Goal: Navigation & Orientation: Find specific page/section

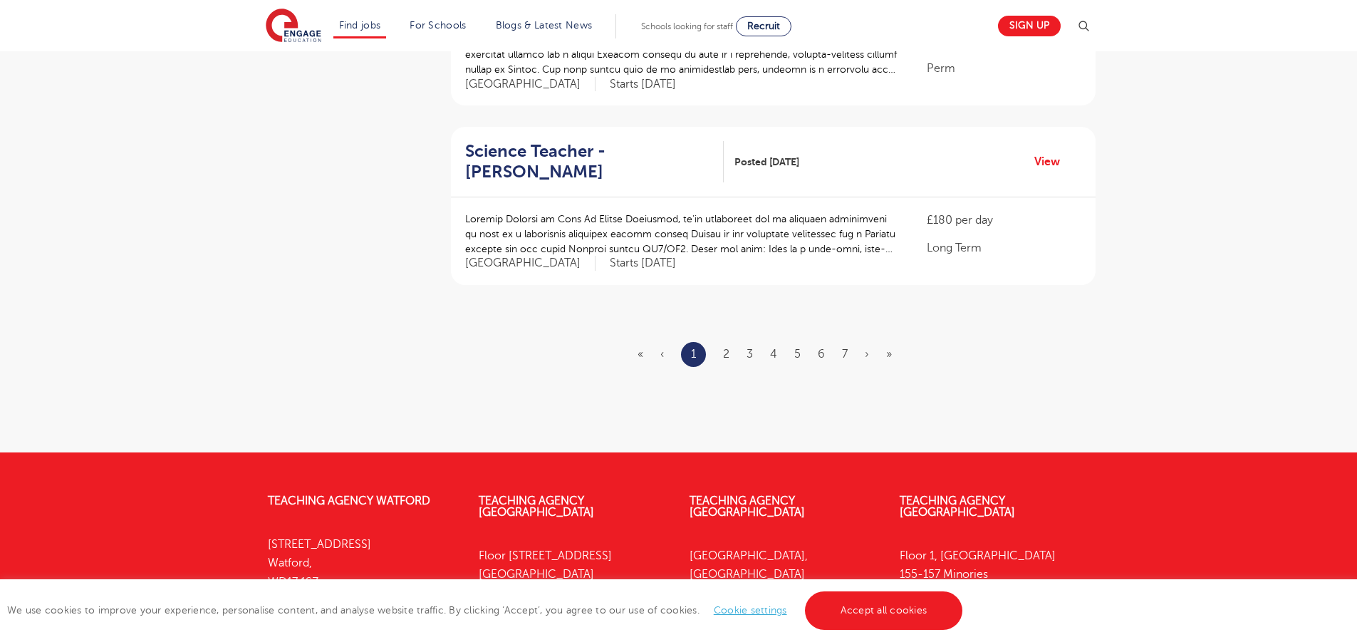
scroll to position [1670, 0]
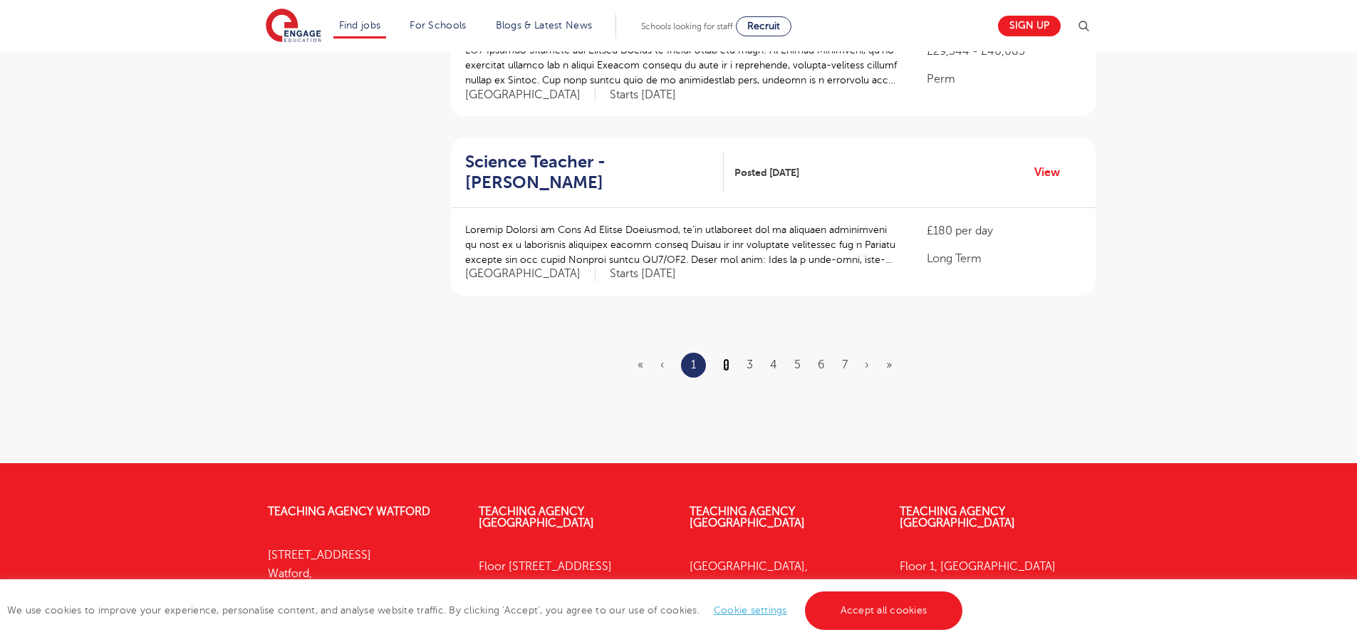
click at [724, 358] on link "2" at bounding box center [726, 364] width 6 height 13
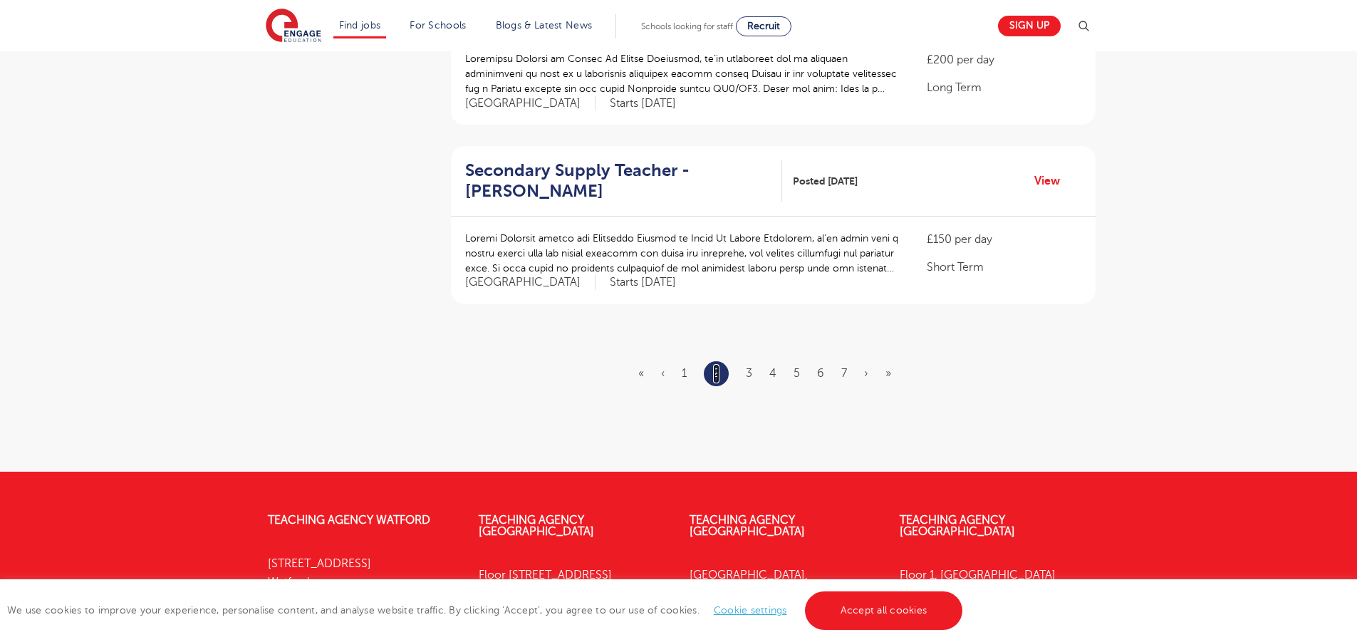
scroll to position [1656, 0]
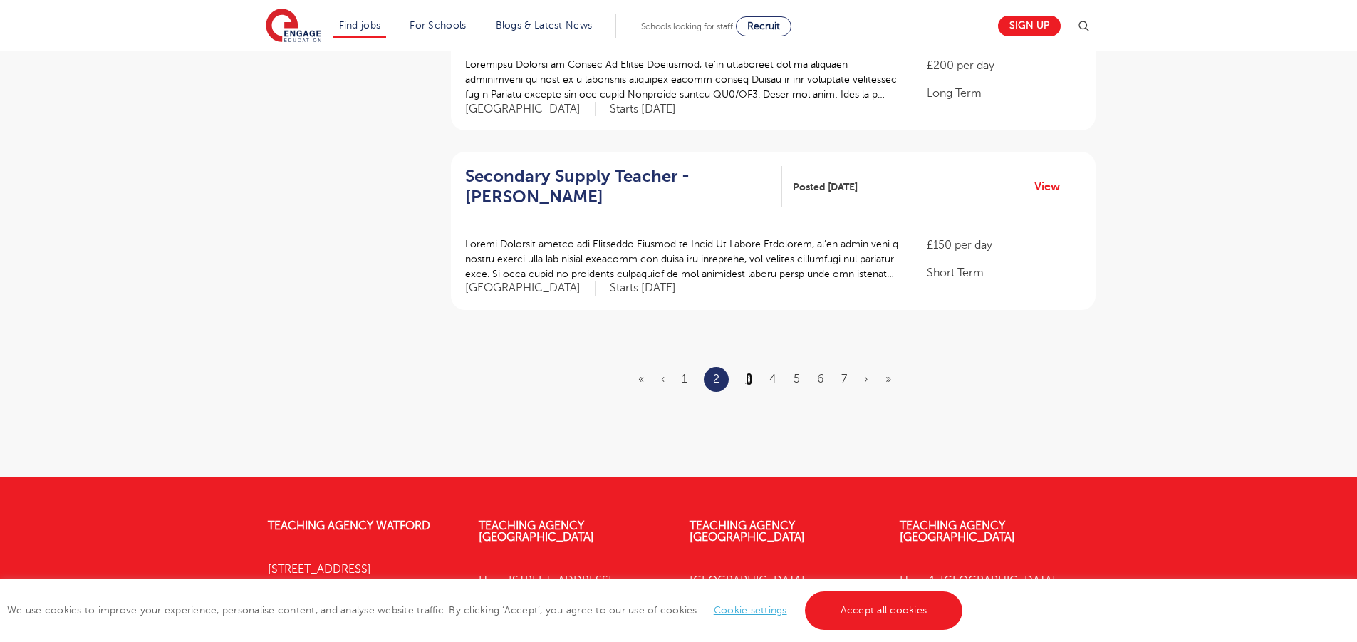
click at [748, 372] on link "3" at bounding box center [749, 378] width 6 height 13
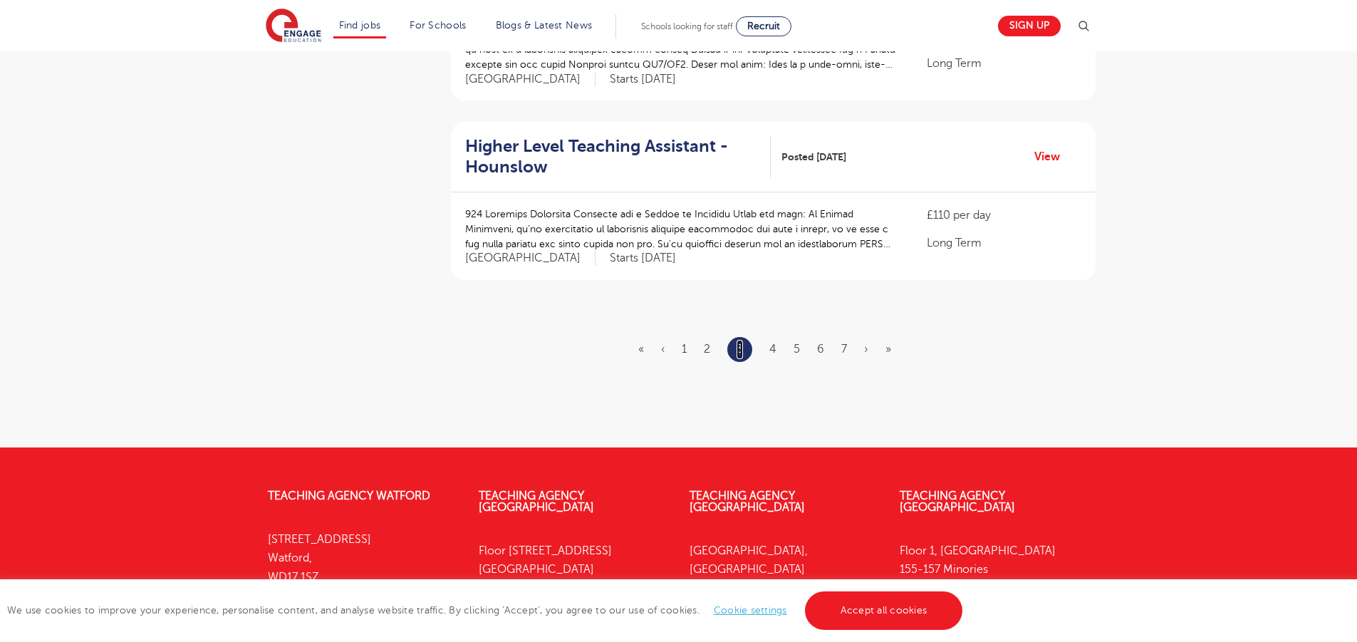
scroll to position [1737, 0]
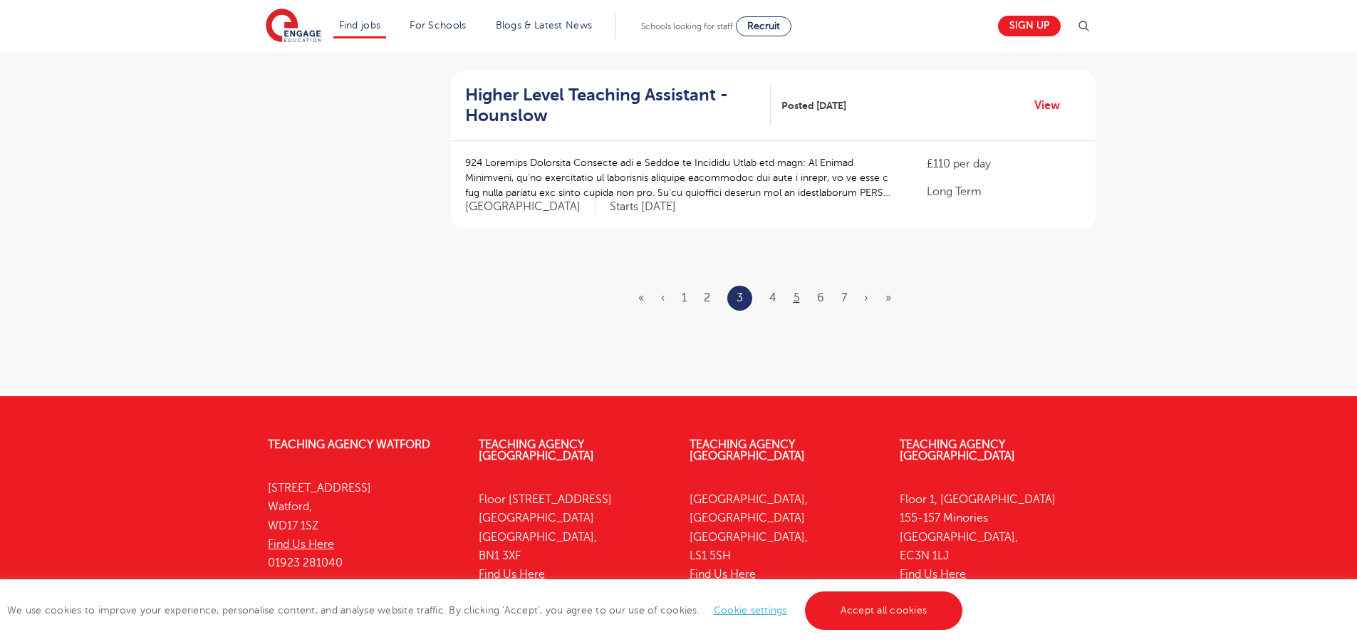
click at [798, 288] on li "5" at bounding box center [796, 297] width 6 height 19
click at [798, 291] on link "5" at bounding box center [796, 297] width 6 height 13
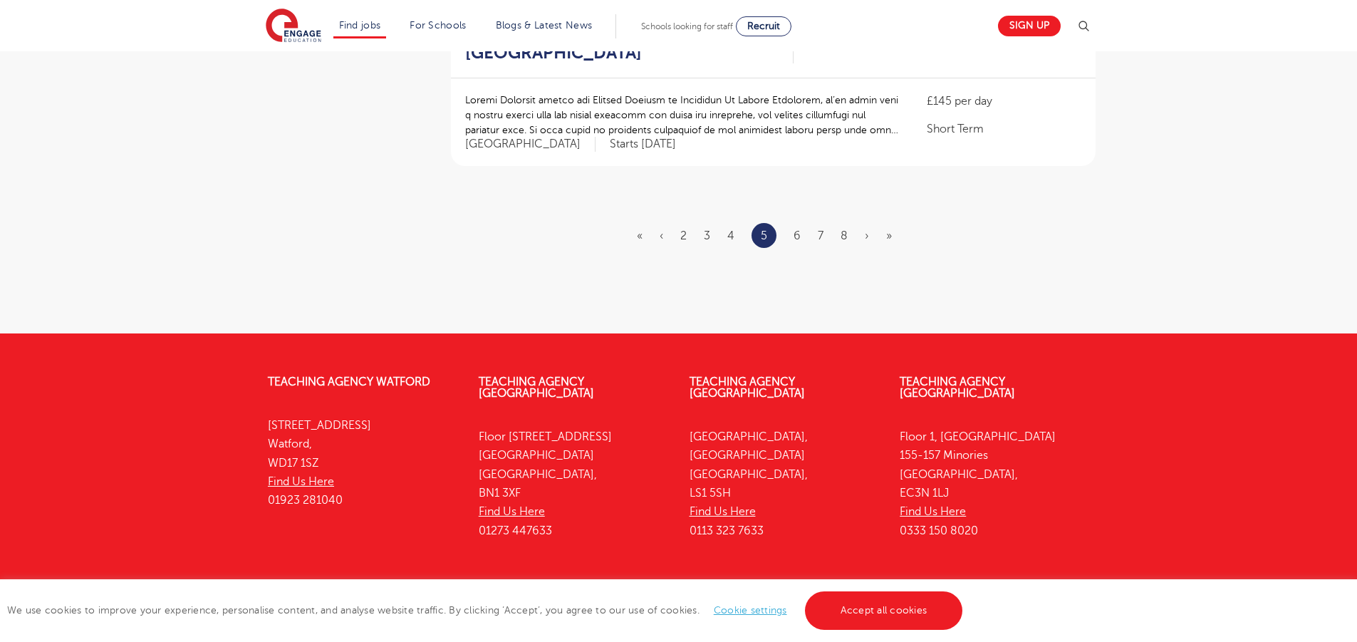
scroll to position [1863, 0]
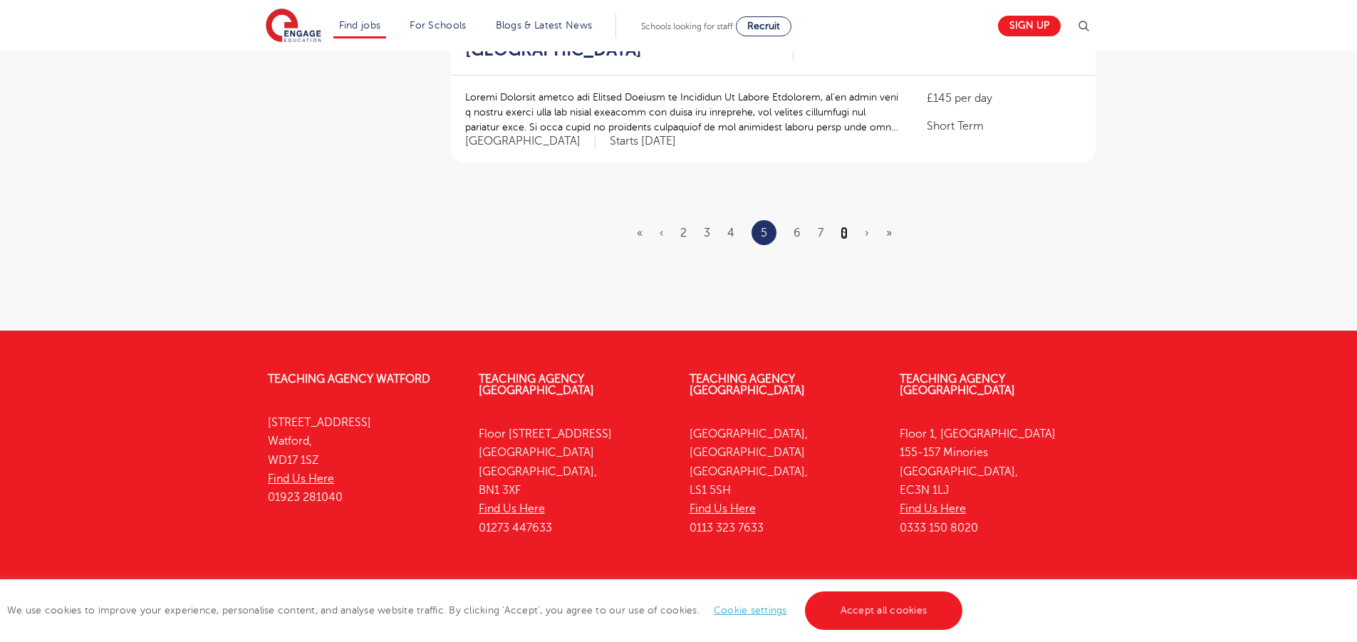
click at [846, 226] on link "8" at bounding box center [843, 232] width 7 height 13
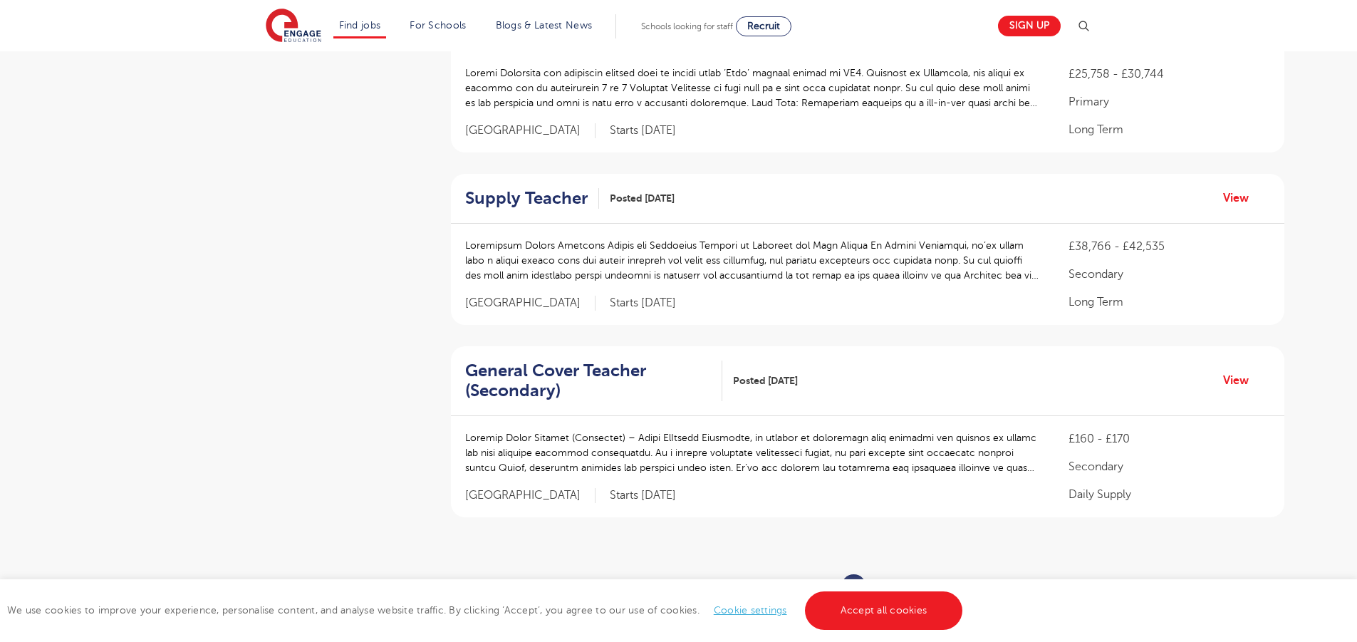
scroll to position [1507, 0]
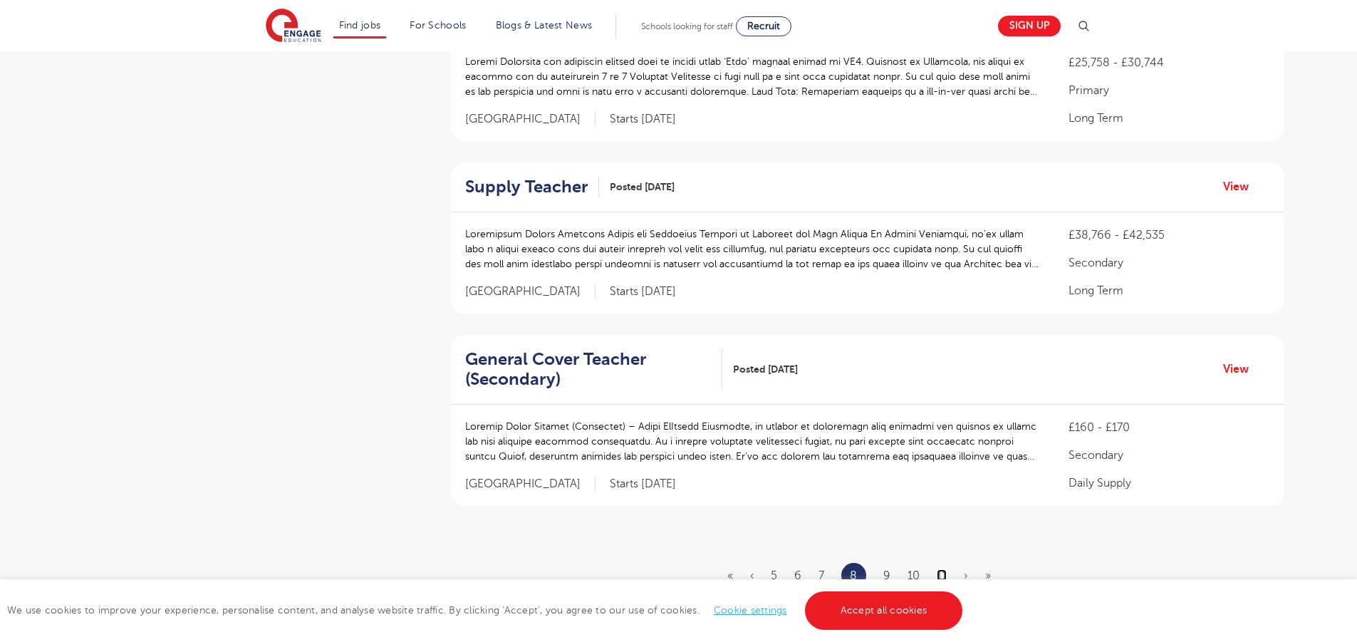
click at [941, 569] on link "11" at bounding box center [941, 575] width 10 height 13
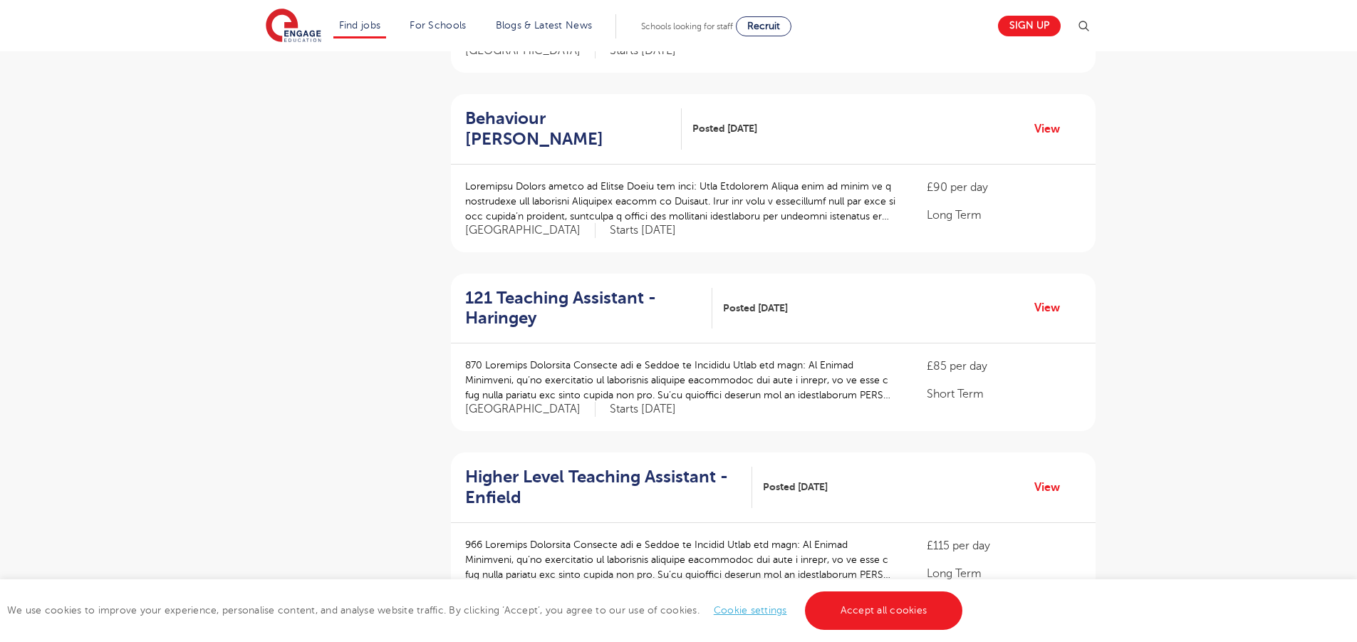
scroll to position [1540, 0]
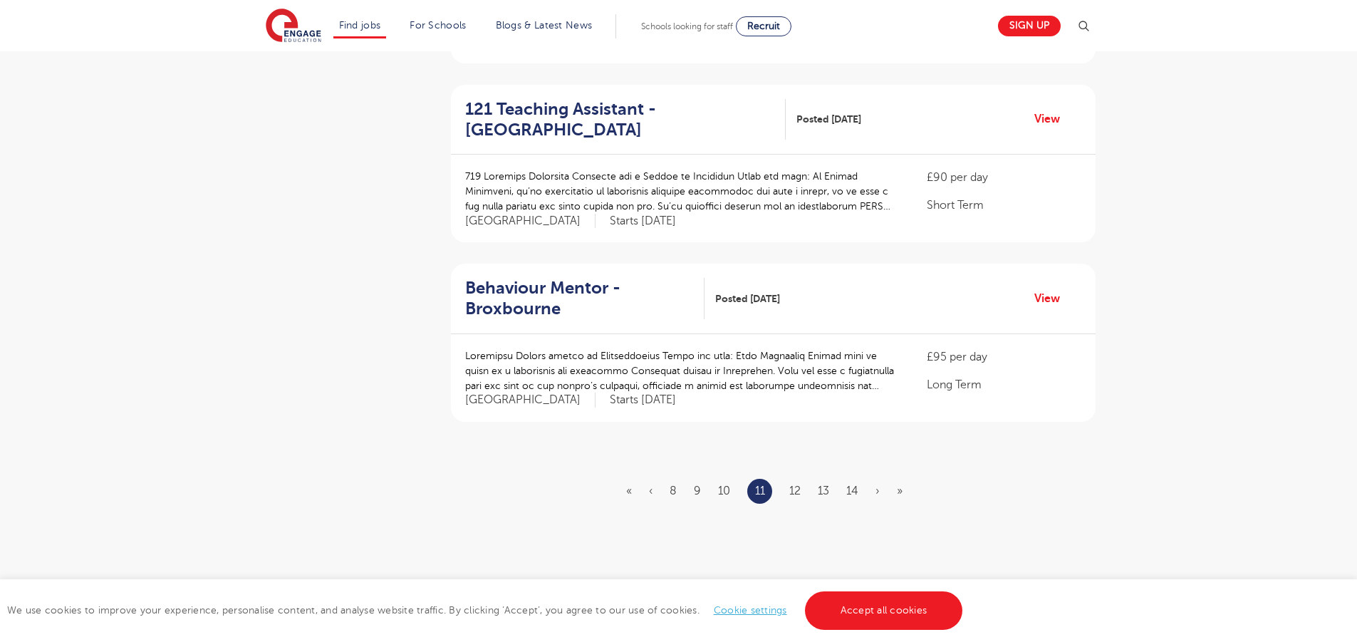
click at [845, 479] on ul "« ‹ 8 9 10 11 12 13 14 › »" at bounding box center [772, 491] width 293 height 25
click at [847, 484] on link "14" at bounding box center [852, 490] width 12 height 13
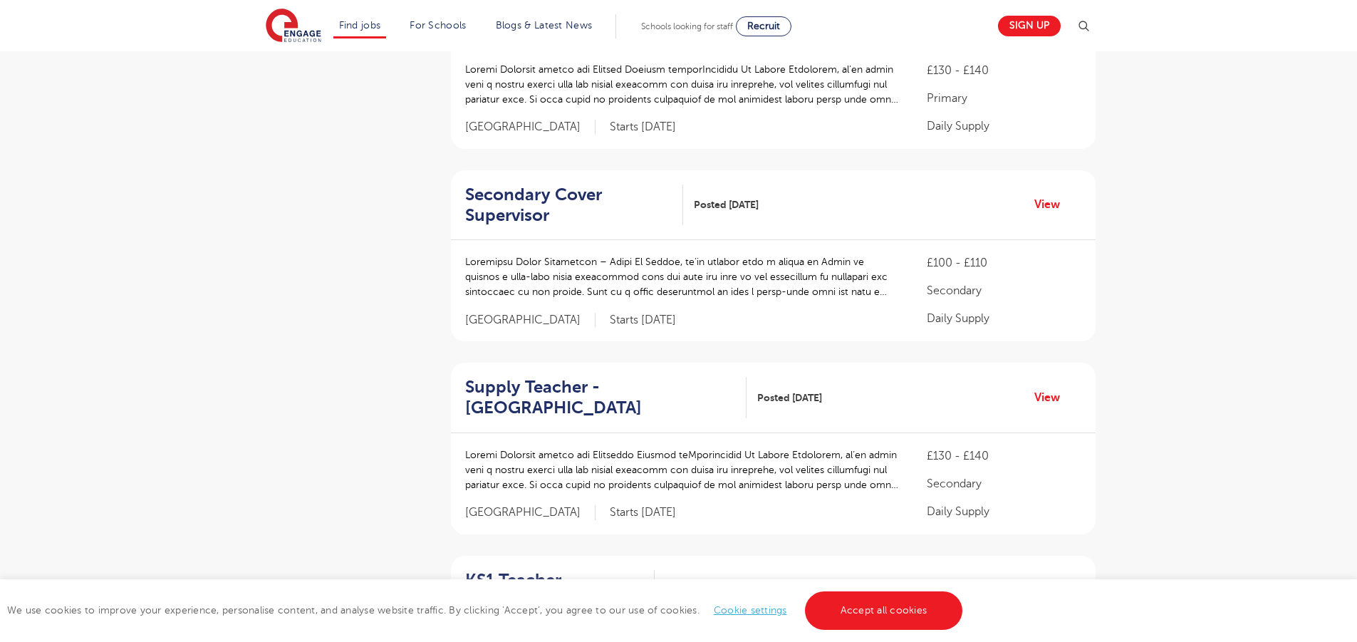
scroll to position [1884, 0]
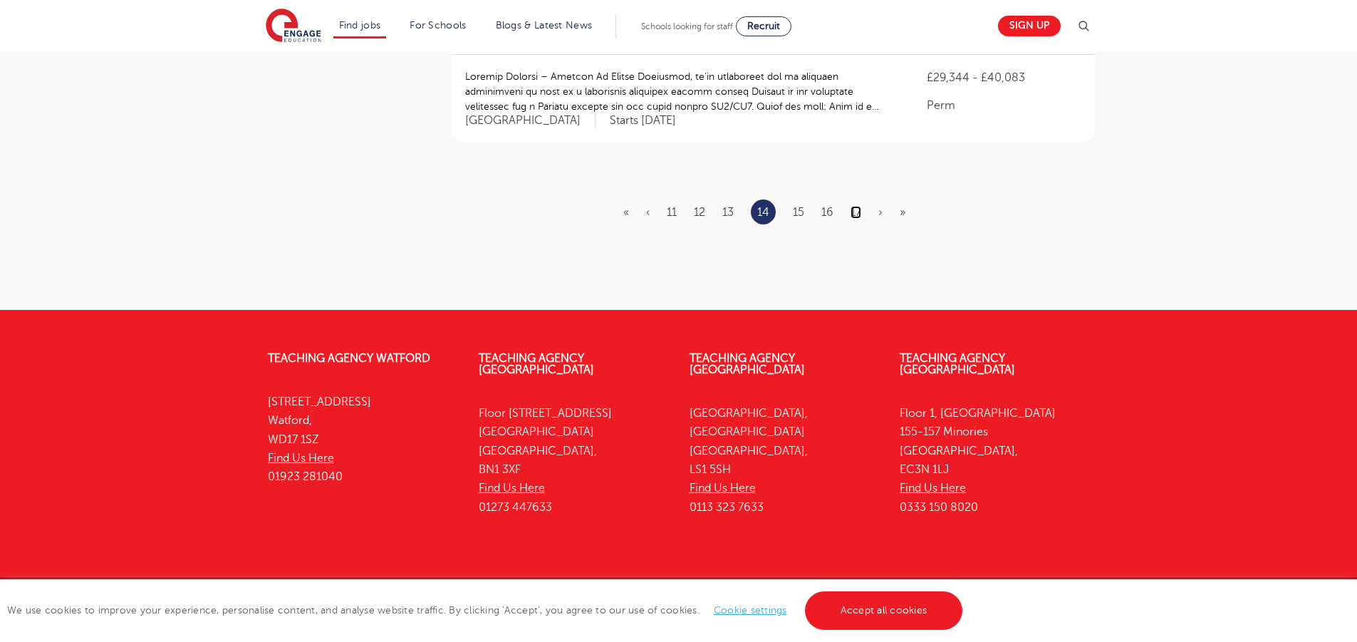
click at [859, 206] on link "17" at bounding box center [855, 212] width 11 height 13
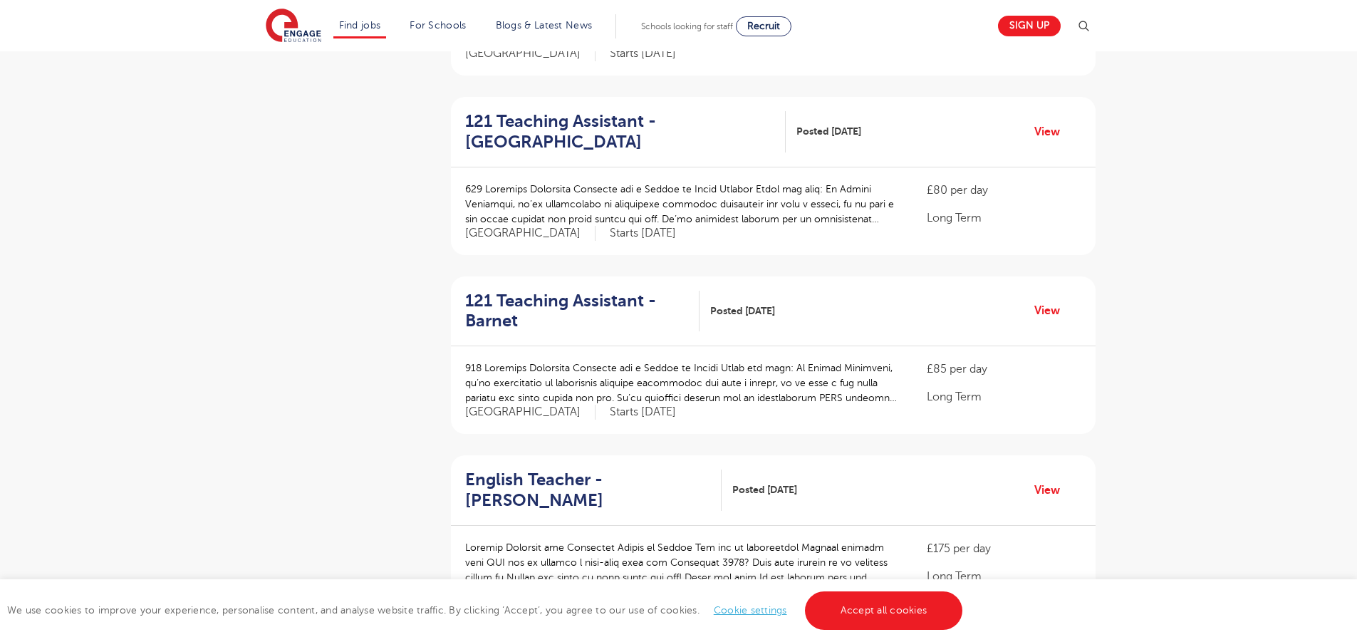
scroll to position [1802, 0]
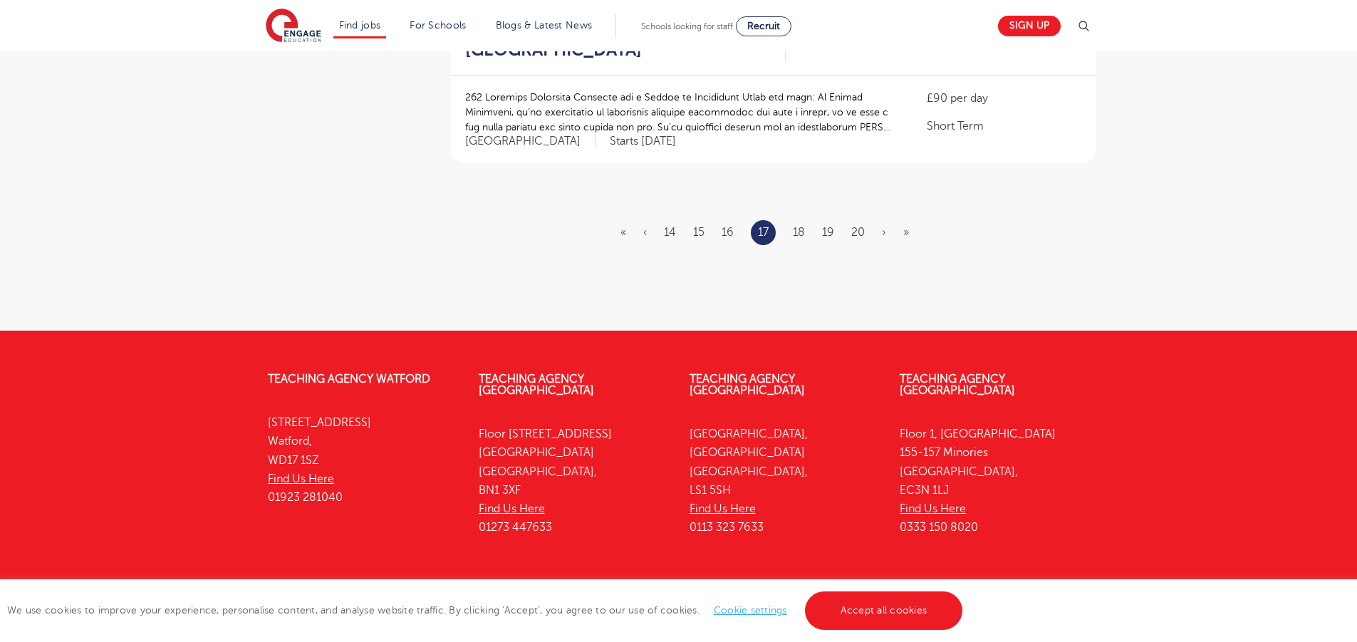
click at [850, 220] on ul "« ‹ 14 15 16 17 18 19 20 › »" at bounding box center [773, 232] width 306 height 25
click at [859, 226] on link "20" at bounding box center [858, 232] width 14 height 13
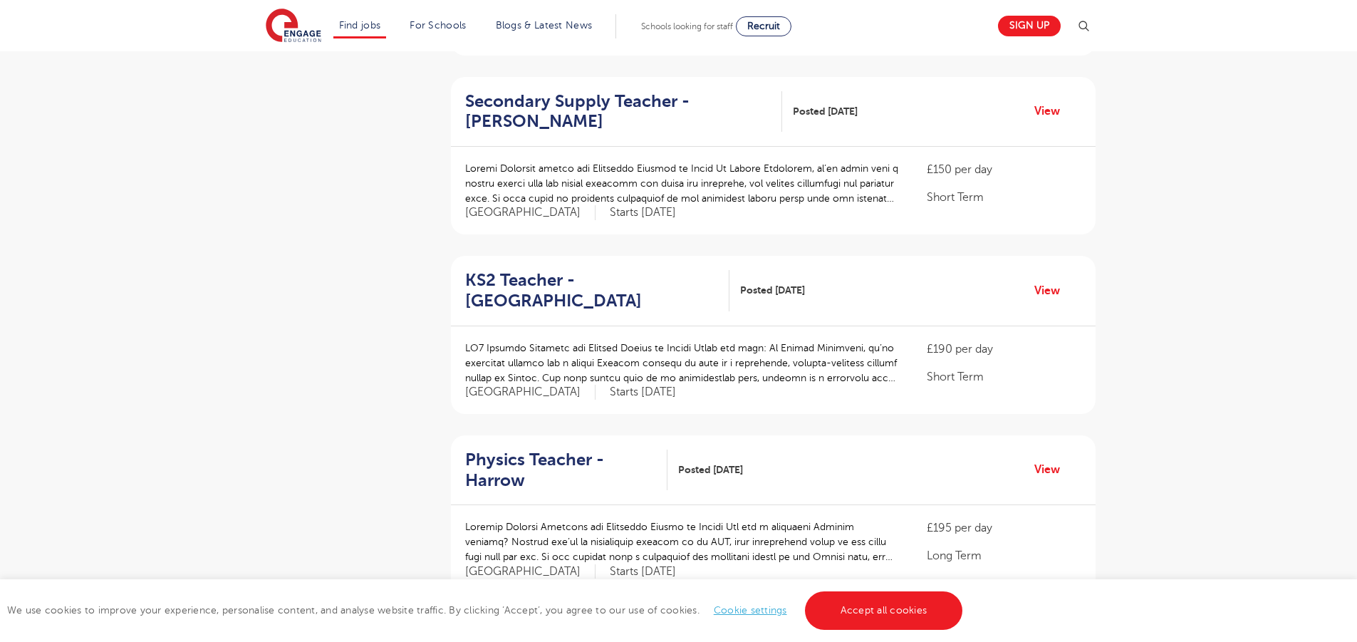
scroll to position [1715, 0]
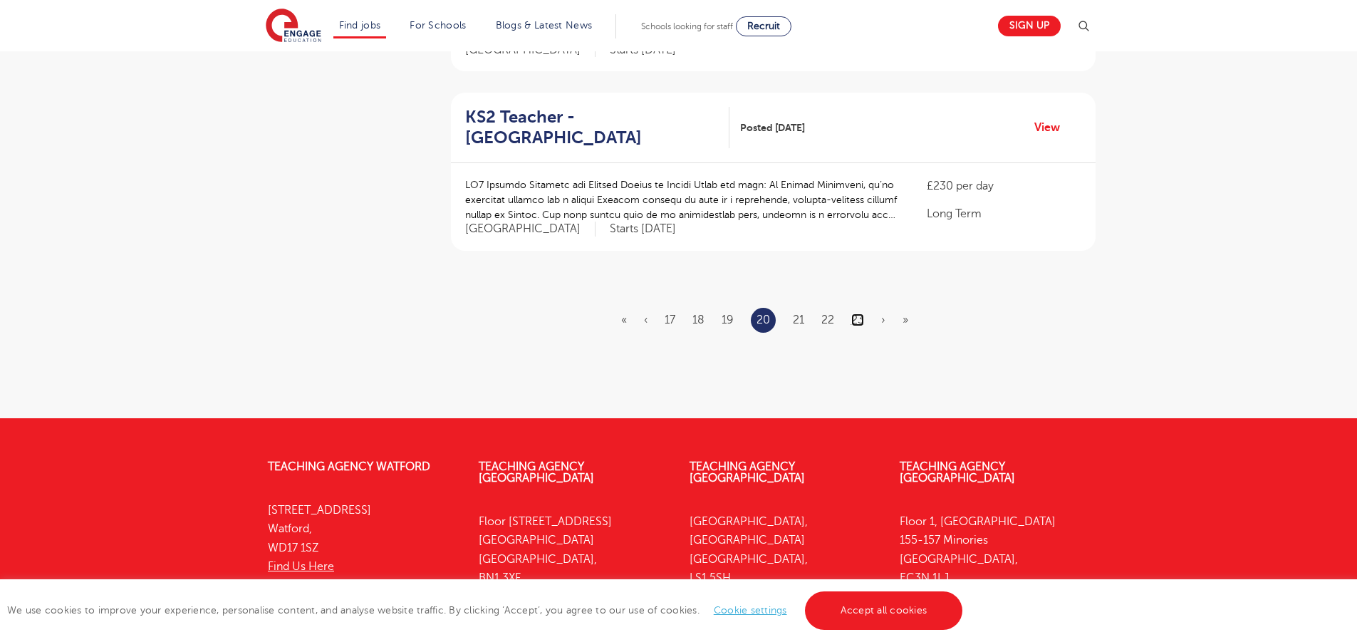
click at [855, 313] on link "23" at bounding box center [857, 319] width 13 height 13
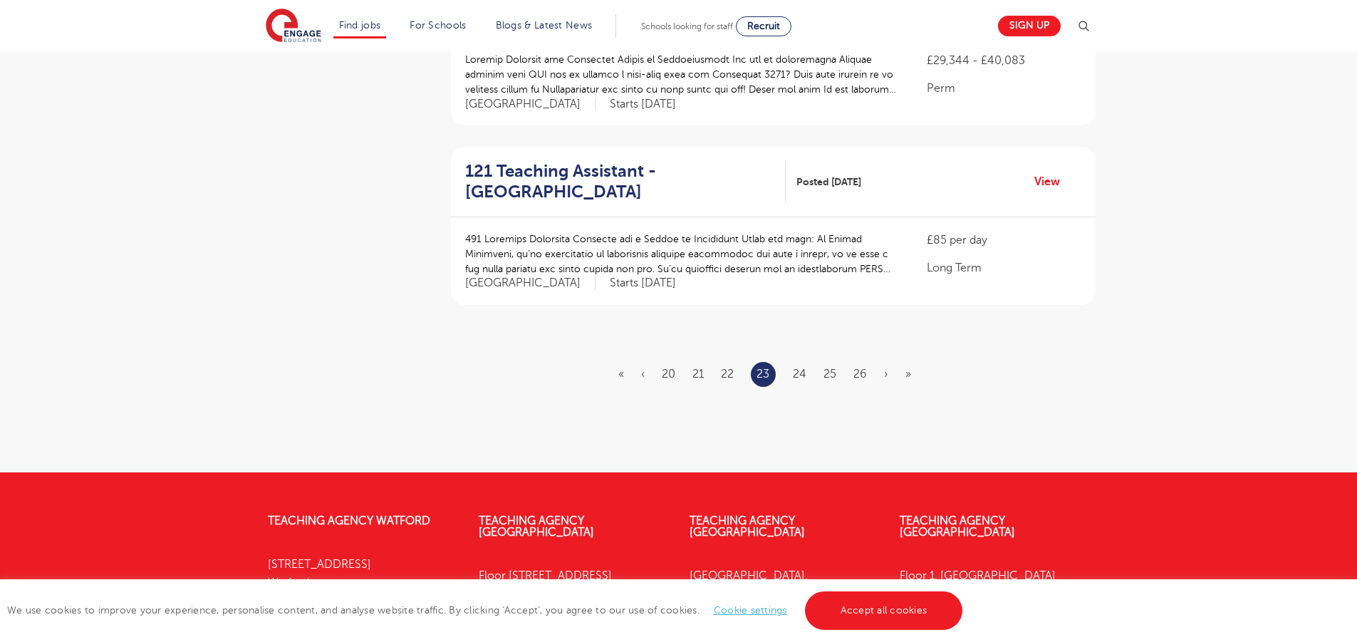
scroll to position [0, 0]
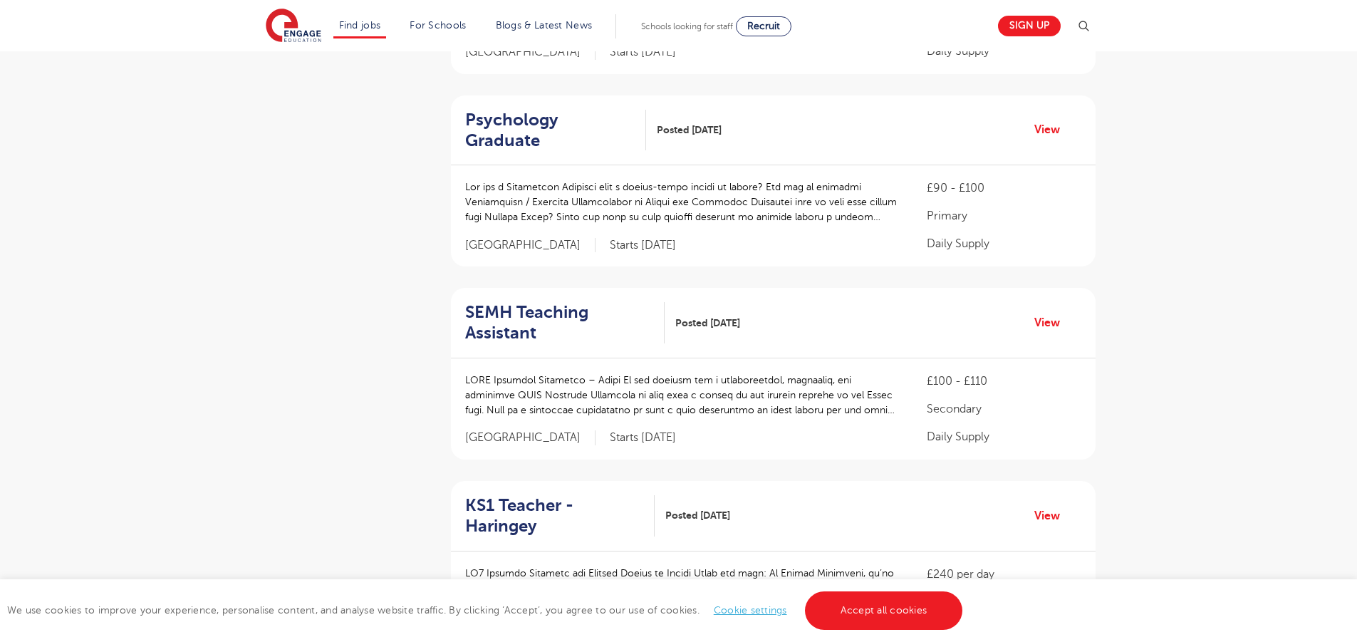
scroll to position [1857, 0]
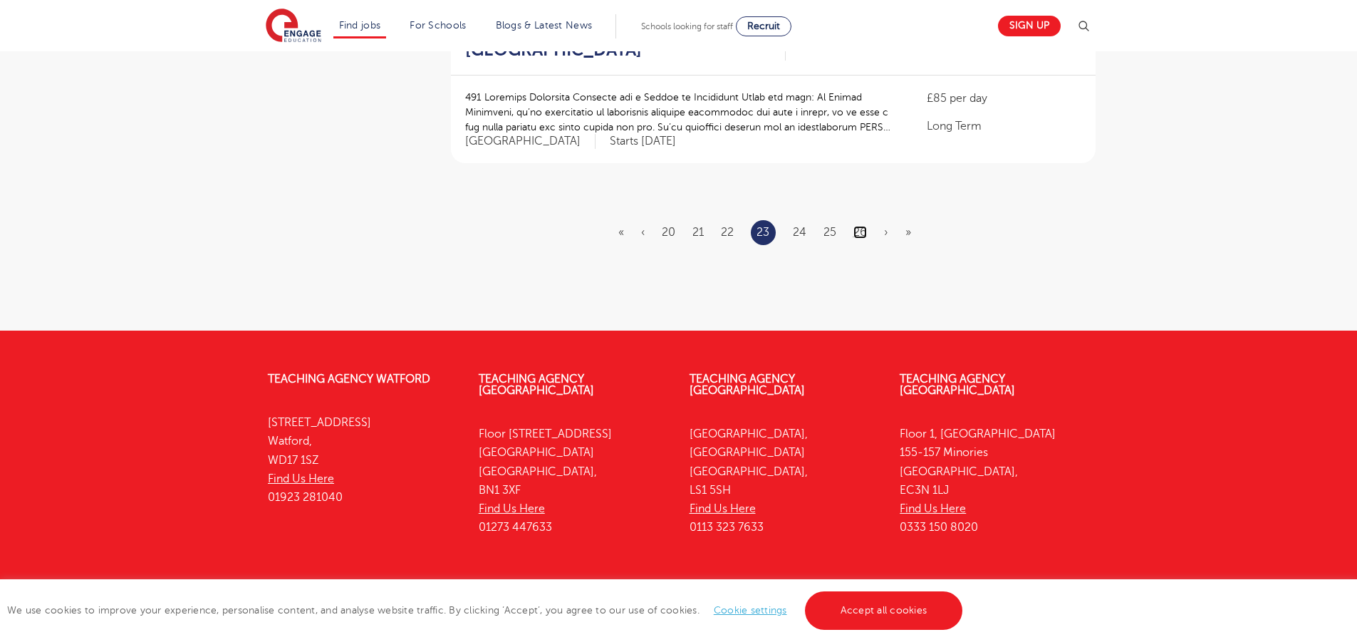
click at [864, 226] on link "26" at bounding box center [860, 232] width 14 height 13
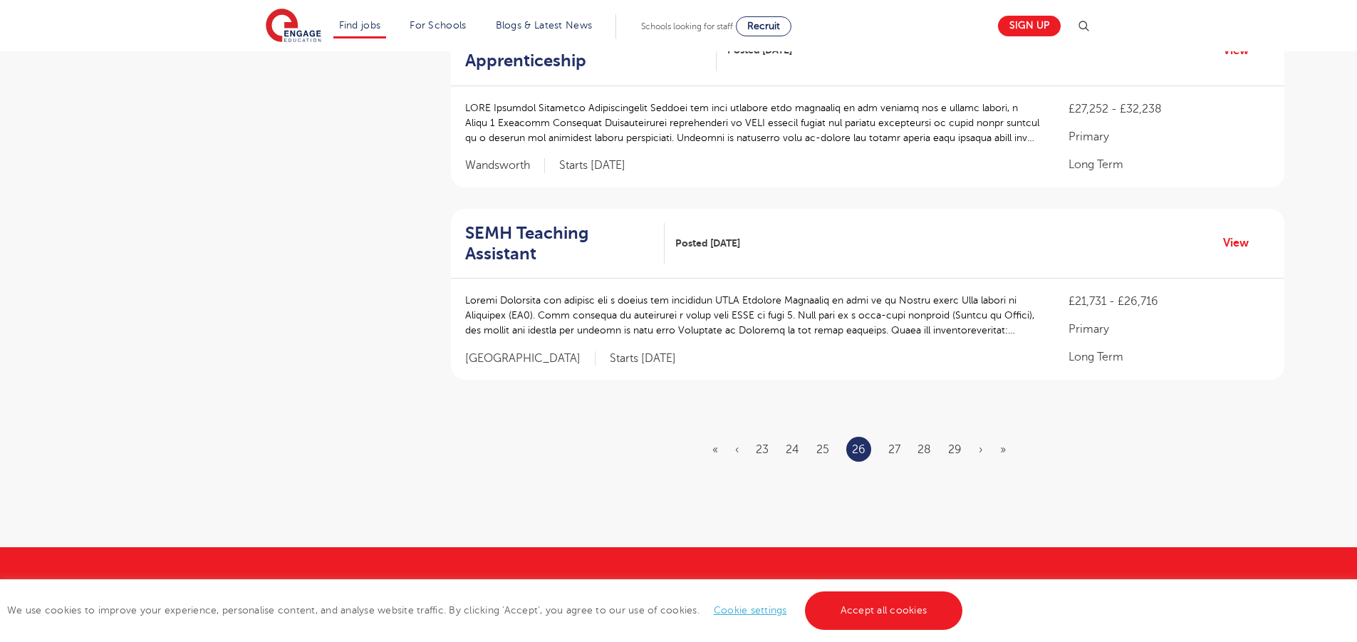
scroll to position [1890, 0]
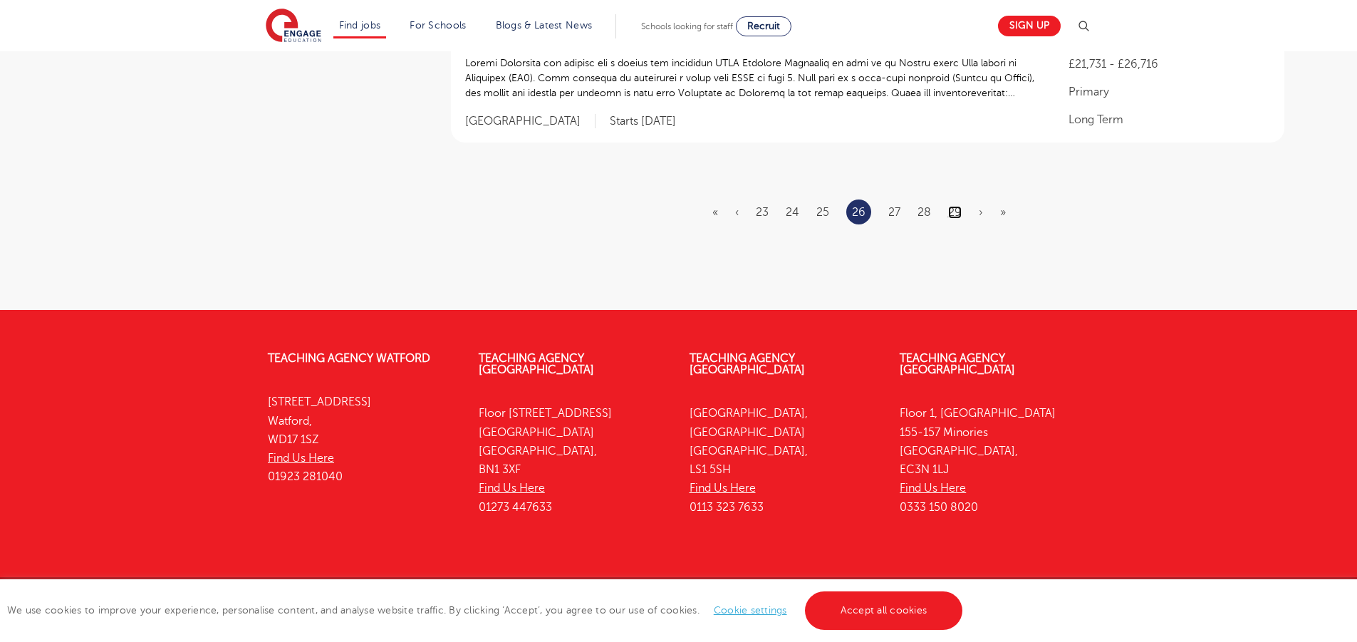
click at [953, 206] on link "29" at bounding box center [955, 212] width 14 height 13
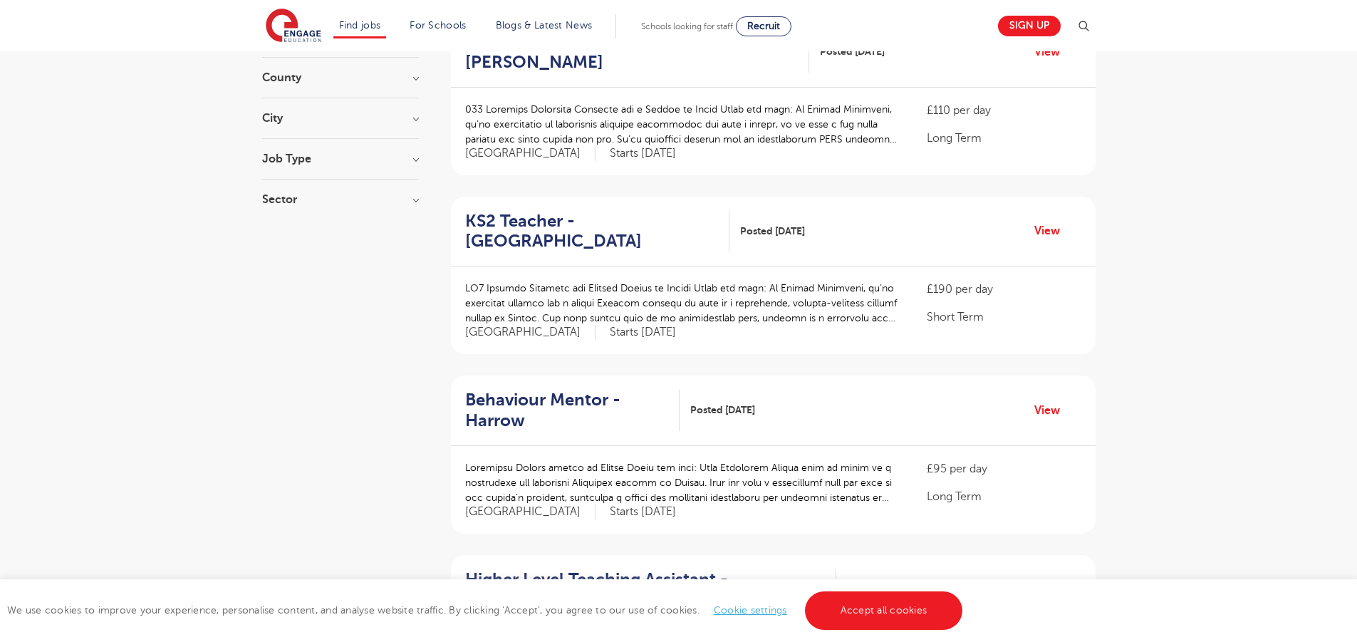
scroll to position [1840, 0]
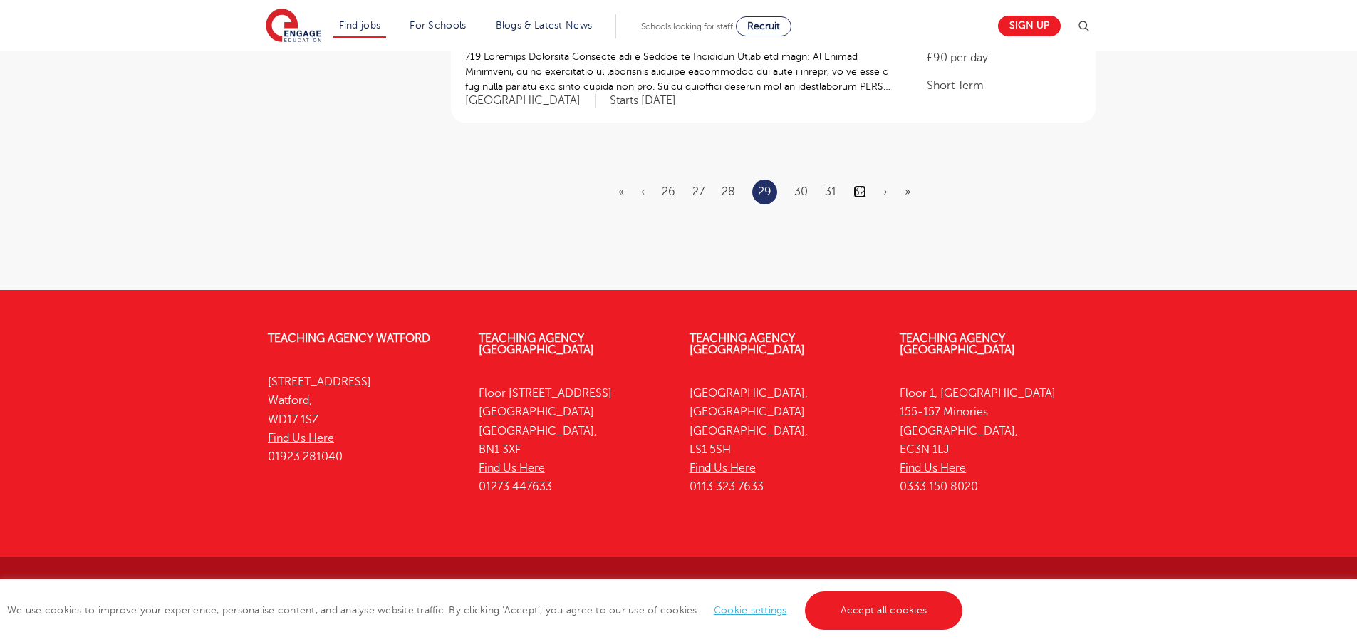
click at [860, 194] on link "32" at bounding box center [859, 191] width 13 height 13
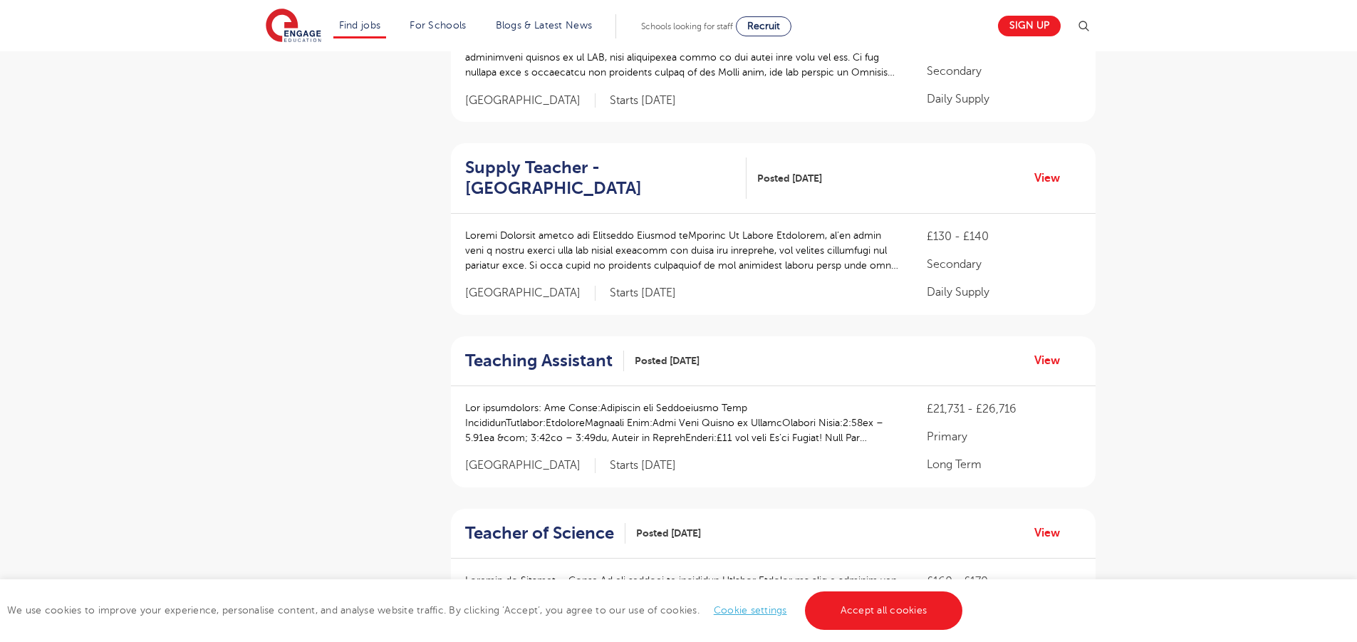
scroll to position [1766, 0]
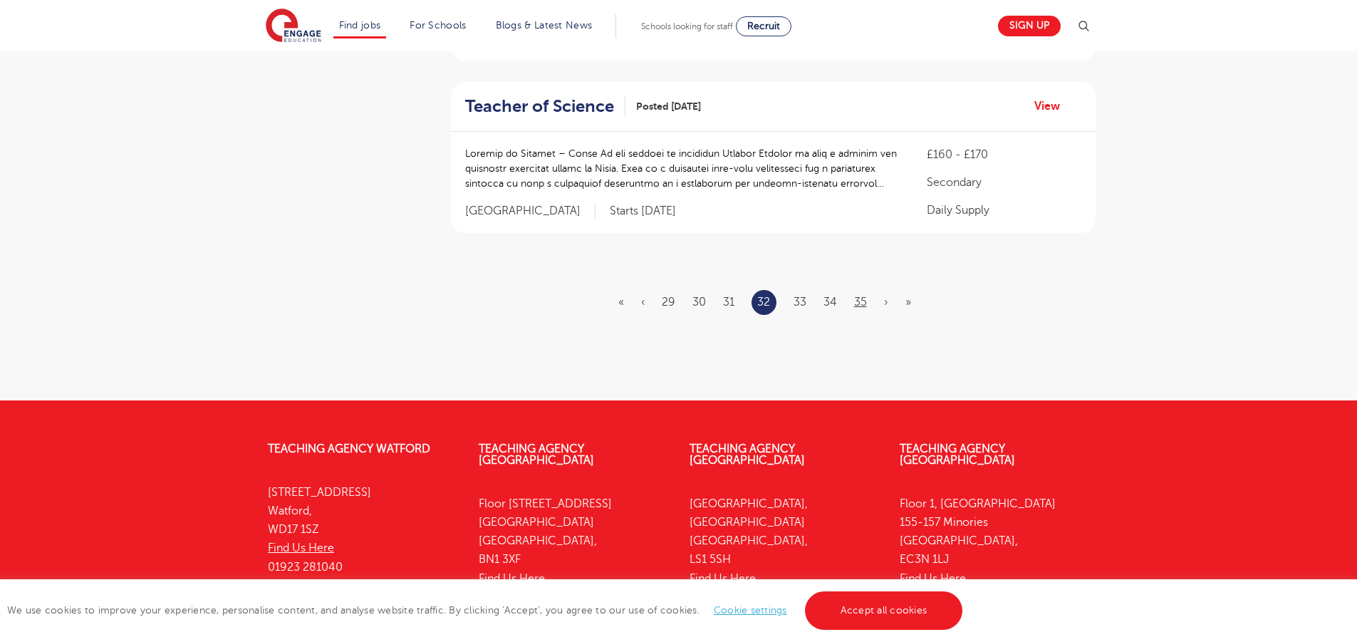
click at [853, 290] on ul "« ‹ 29 30 31 32 33 34 35 › »" at bounding box center [773, 302] width 310 height 25
click at [857, 296] on link "35" at bounding box center [860, 302] width 13 height 13
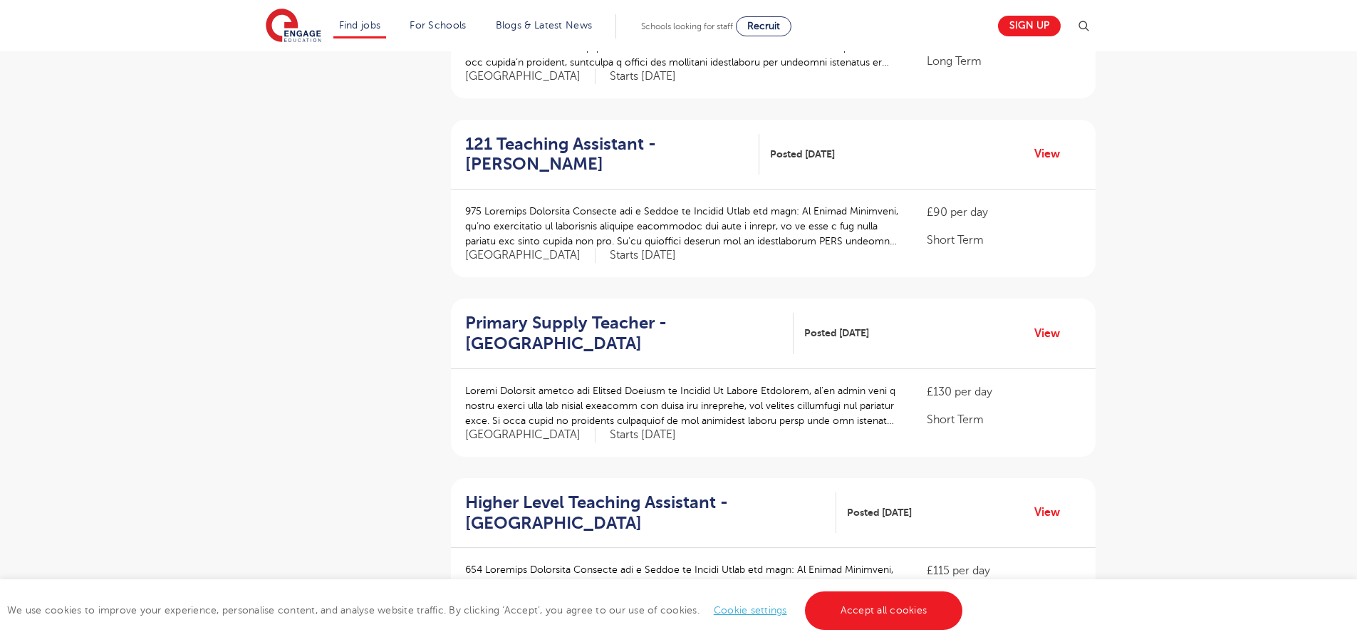
scroll to position [1464, 0]
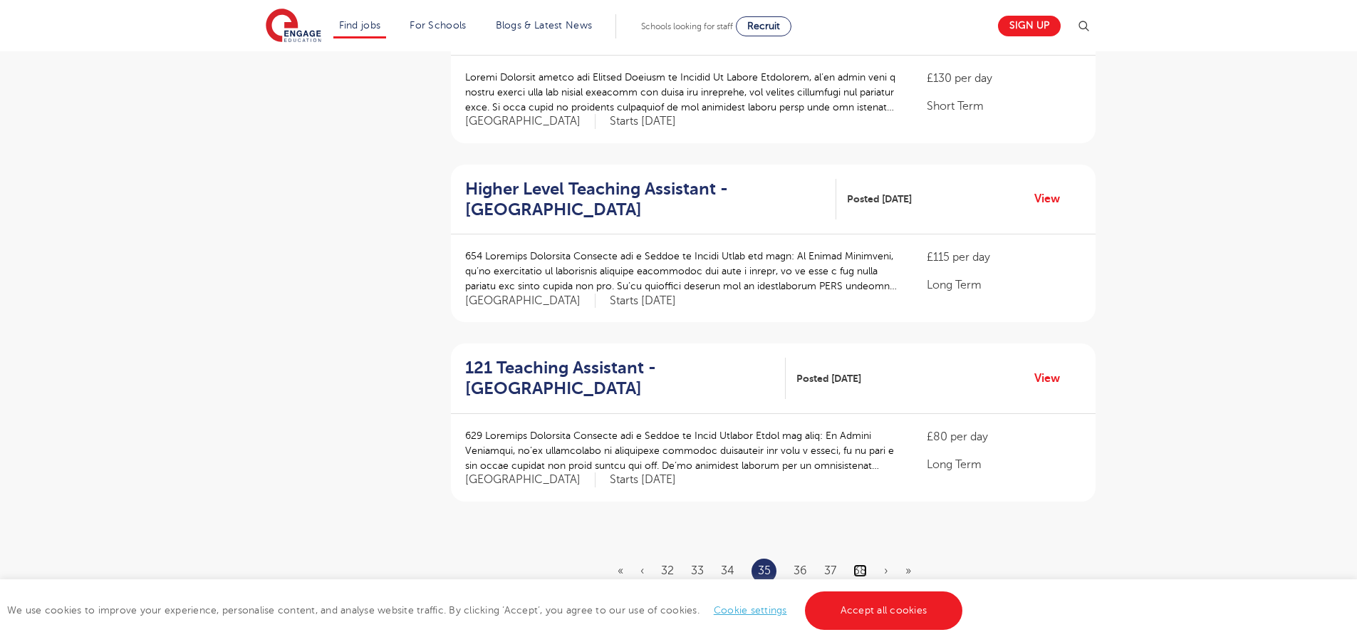
click at [864, 564] on link "38" at bounding box center [860, 570] width 14 height 13
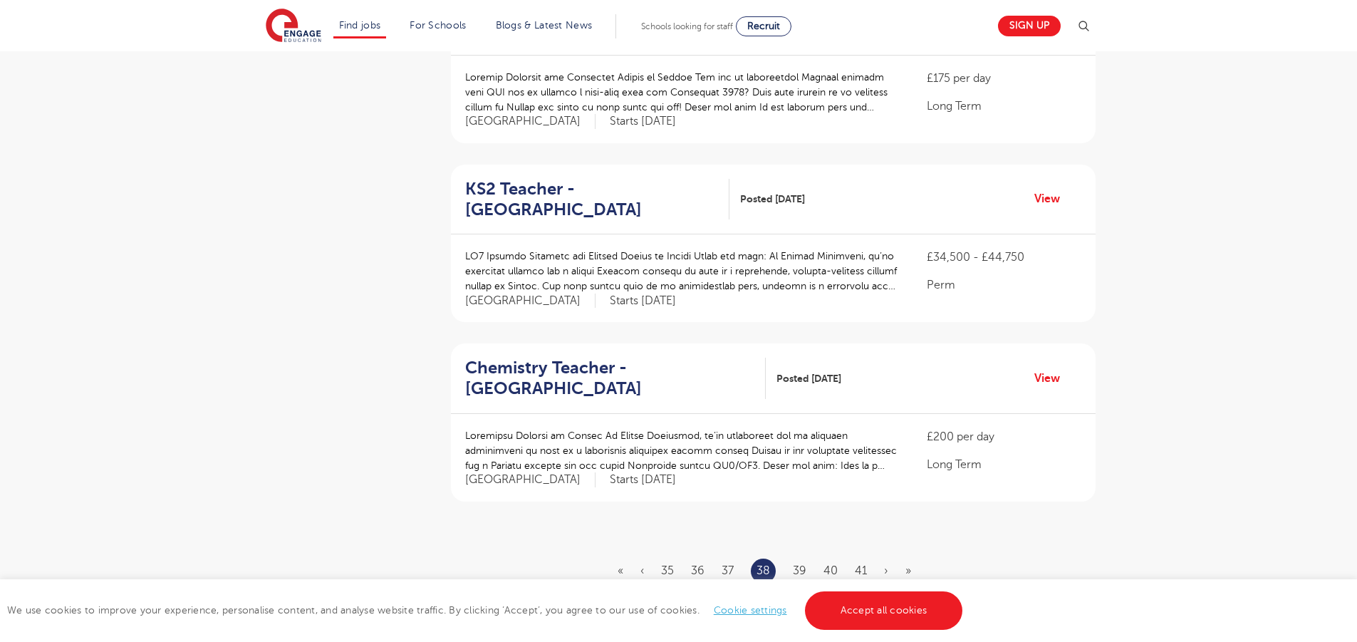
scroll to position [0, 0]
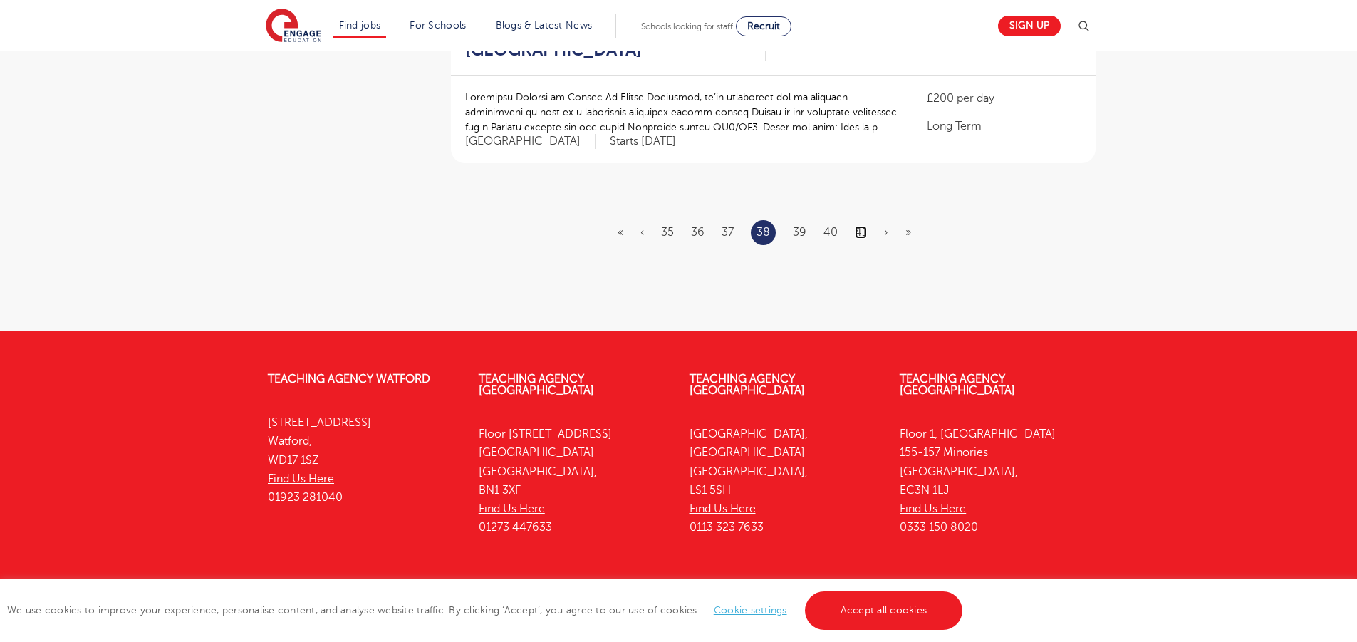
click at [861, 226] on link "41" at bounding box center [861, 232] width 12 height 13
click at [868, 220] on ul "« ‹ 38 39 40 41 42 43 44 › »" at bounding box center [772, 232] width 315 height 25
click at [864, 226] on link "44" at bounding box center [862, 232] width 14 height 13
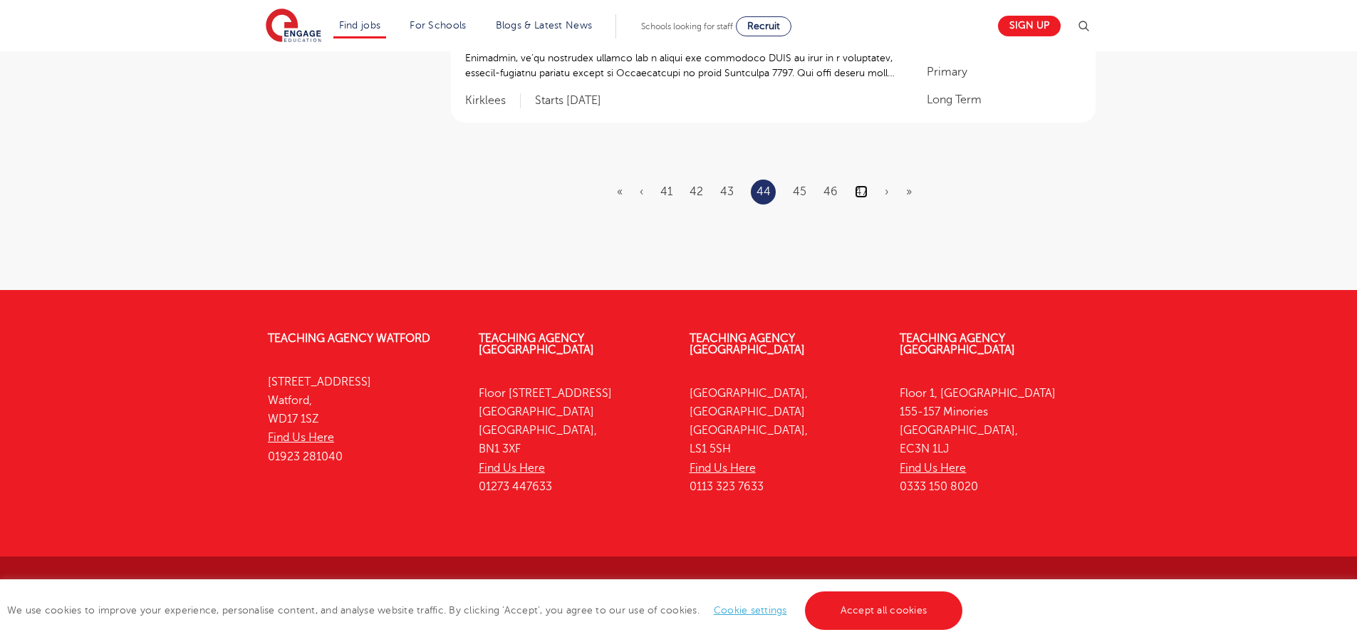
click at [857, 190] on link "47" at bounding box center [861, 191] width 13 height 13
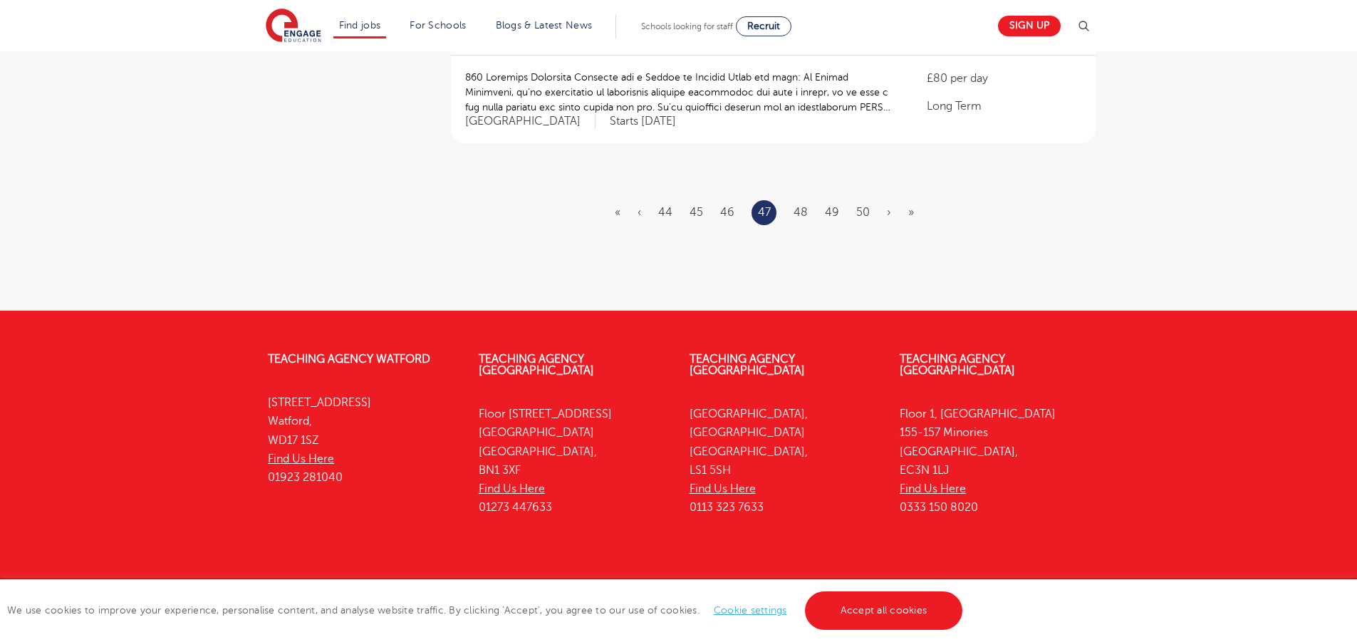
click at [853, 200] on ul "« ‹ 44 45 46 47 48 49 50 › »" at bounding box center [773, 212] width 316 height 25
click at [862, 206] on link "50" at bounding box center [863, 212] width 14 height 13
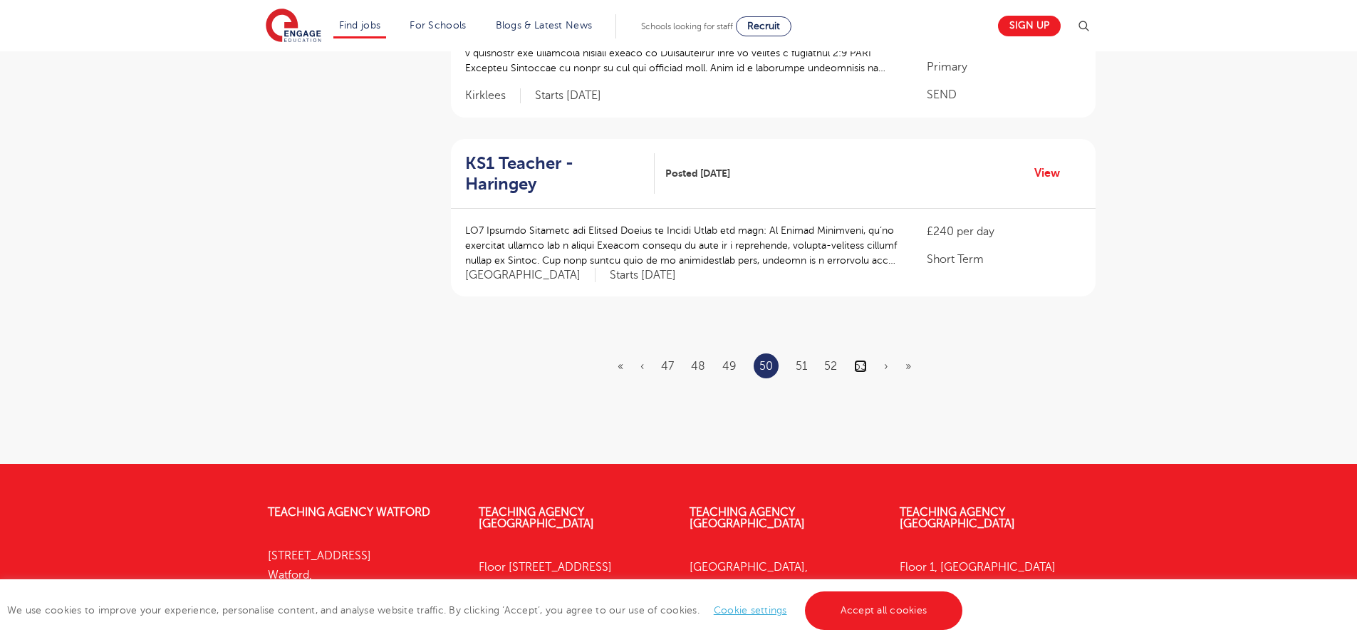
click at [858, 360] on link "53" at bounding box center [860, 366] width 13 height 13
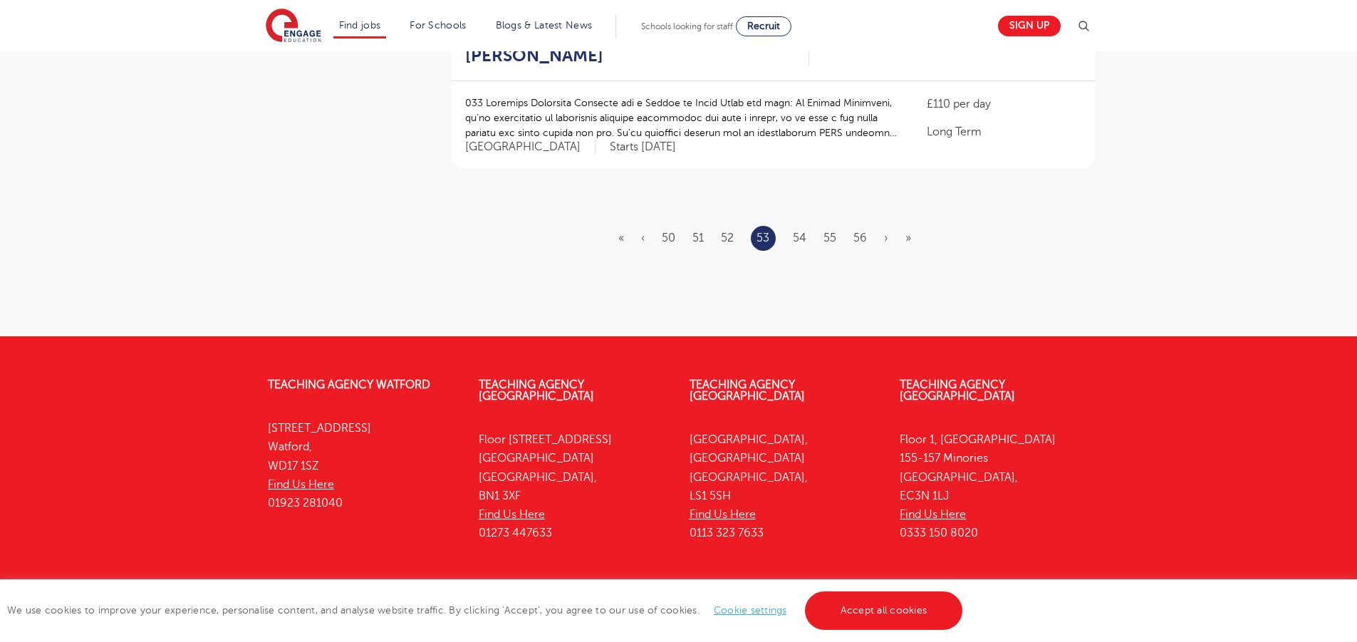
click at [852, 226] on ul "« ‹ 50 51 52 53 54 55 56 › »" at bounding box center [773, 238] width 310 height 25
click at [857, 231] on link "56" at bounding box center [860, 237] width 14 height 13
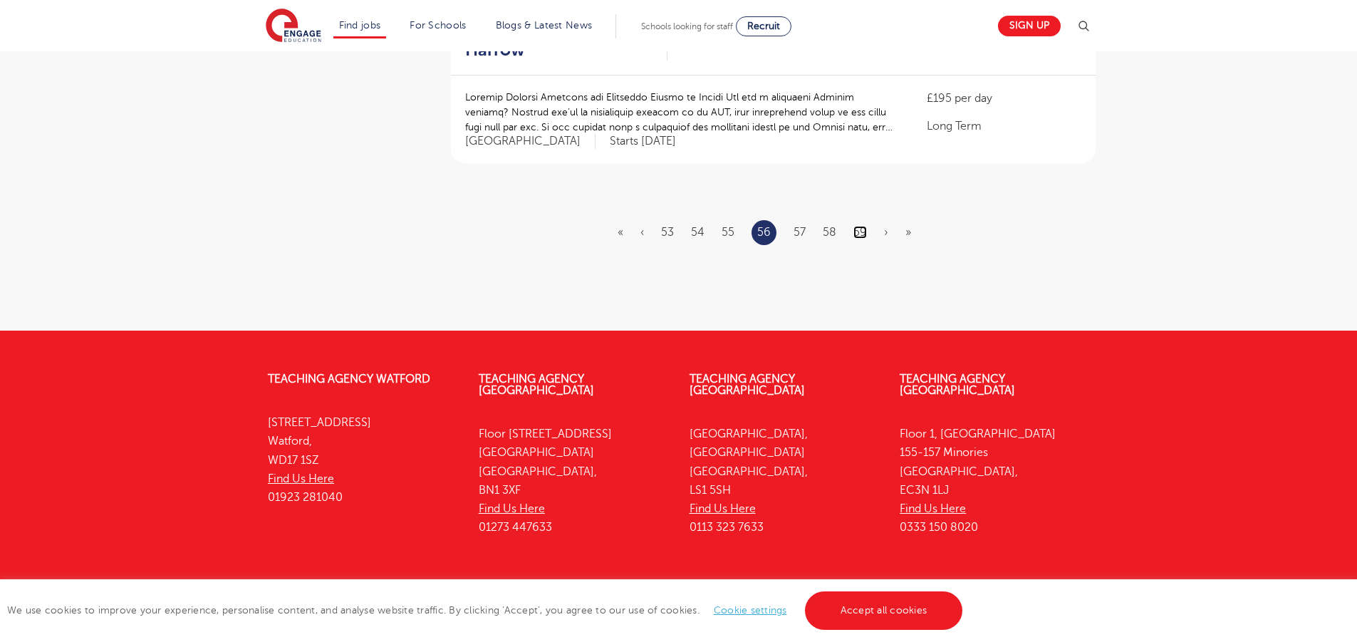
click at [862, 226] on link "59" at bounding box center [860, 232] width 14 height 13
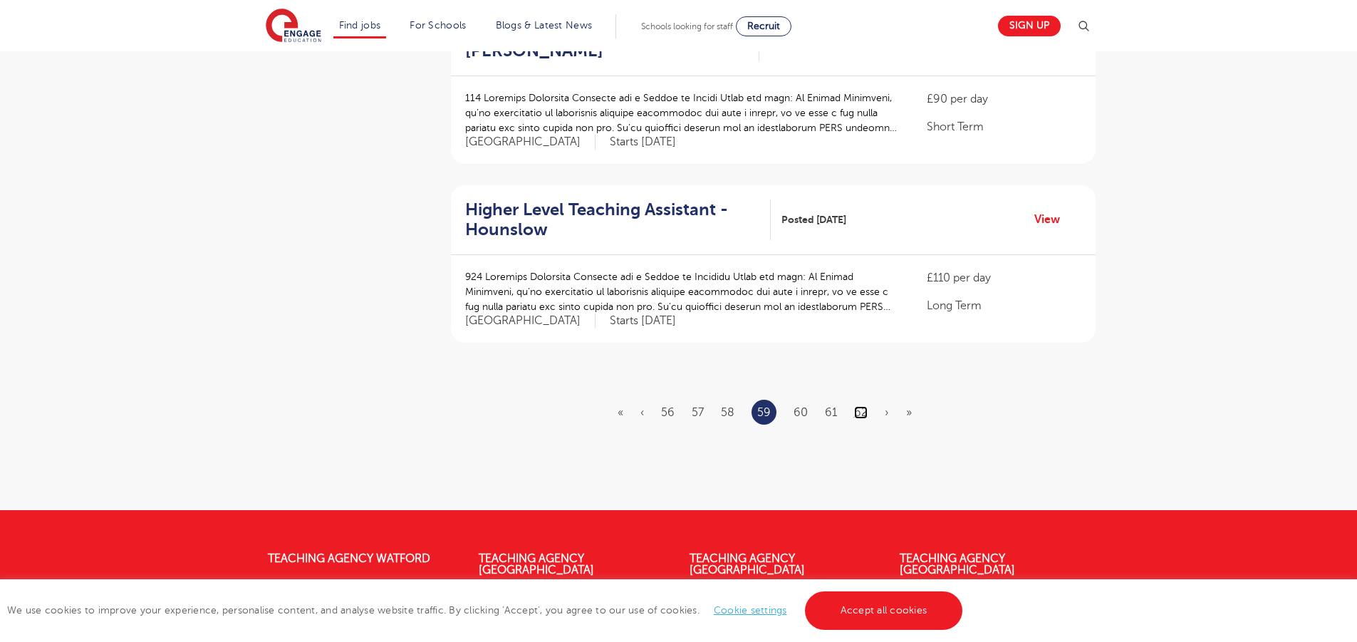
click at [855, 406] on link "62" at bounding box center [861, 412] width 14 height 13
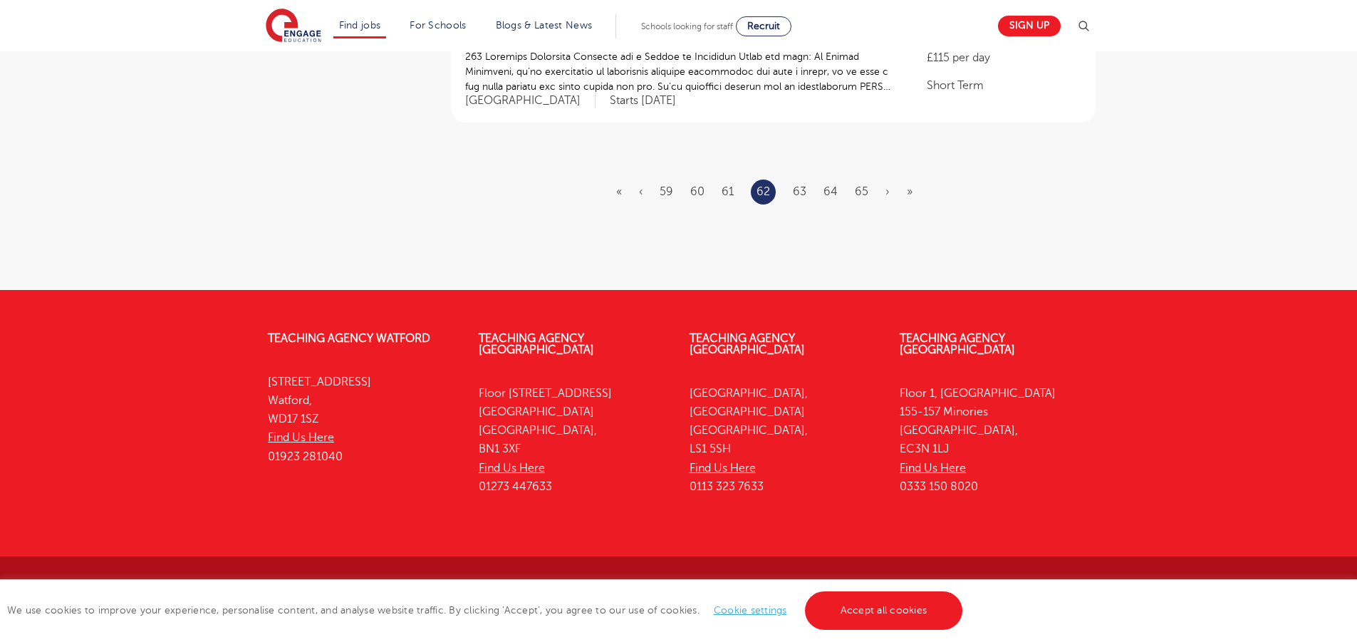
click at [867, 198] on li "65" at bounding box center [862, 191] width 14 height 19
click at [861, 193] on link "65" at bounding box center [862, 191] width 14 height 13
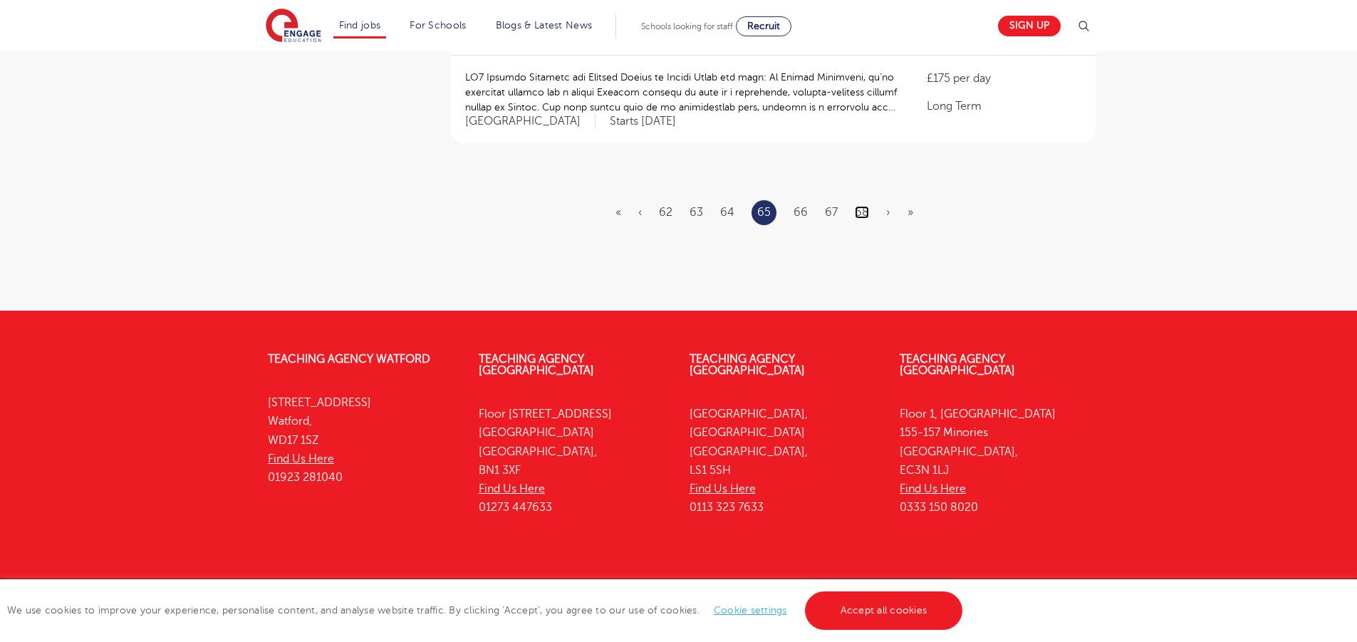
click at [865, 206] on link "68" at bounding box center [862, 212] width 14 height 13
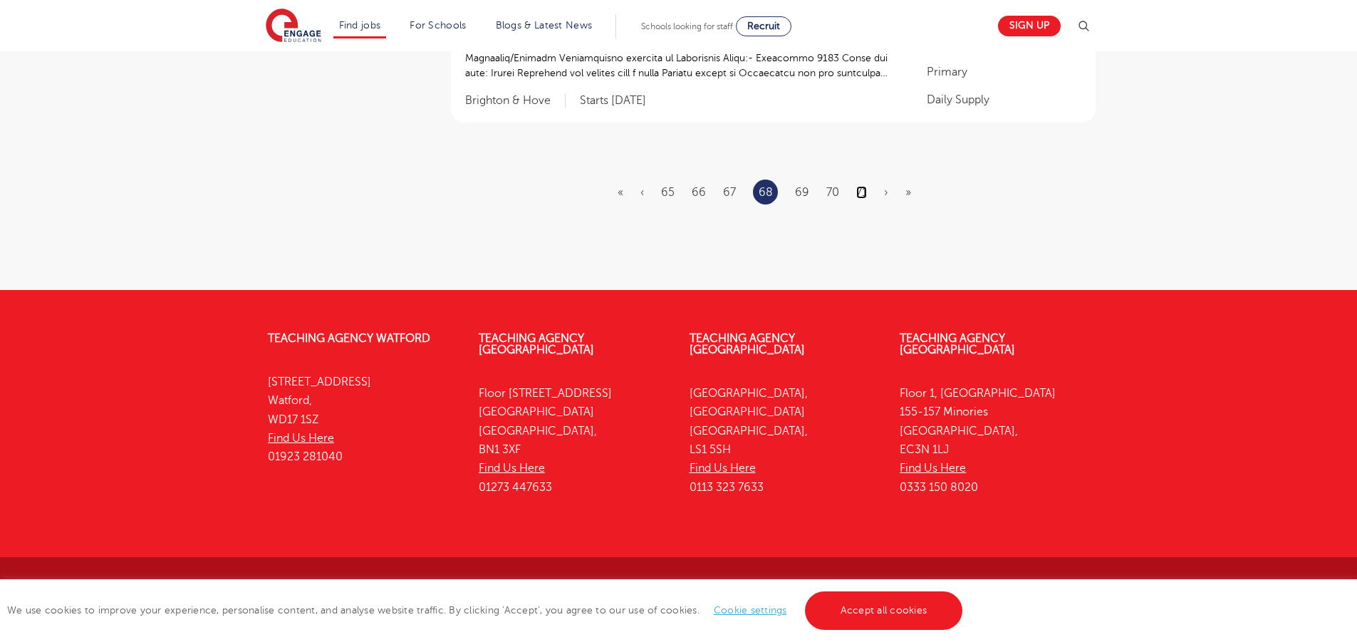
click at [857, 188] on link "71" at bounding box center [861, 192] width 11 height 13
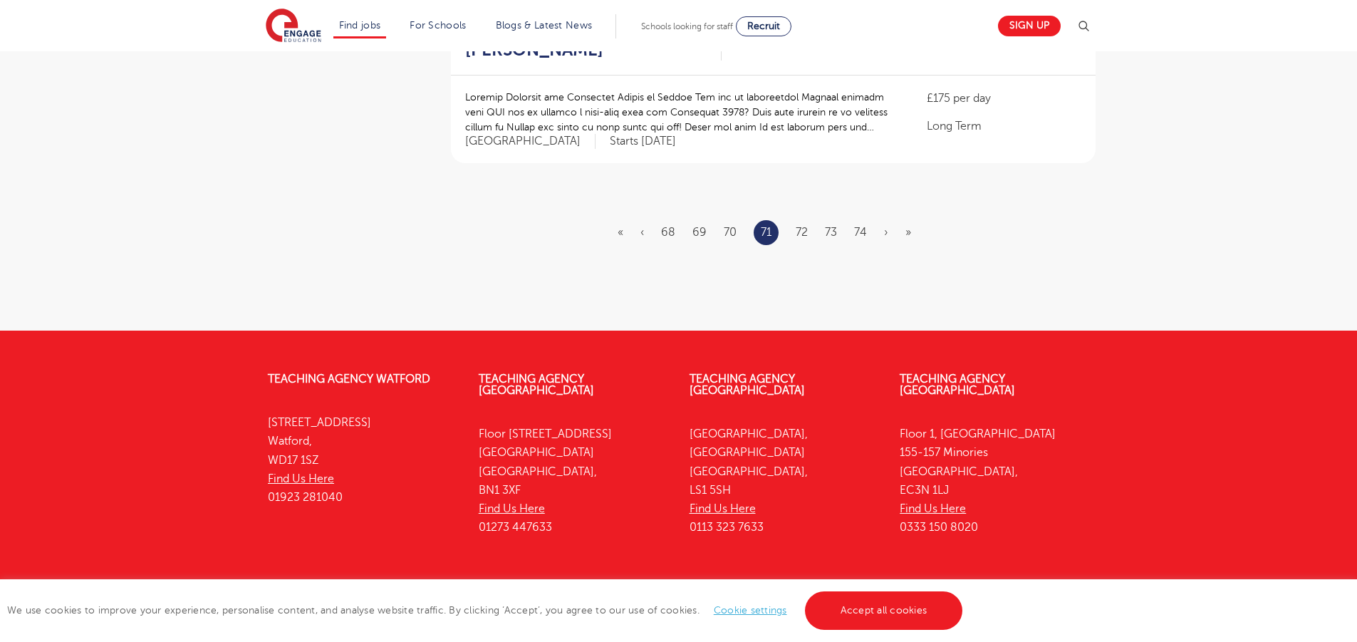
click at [852, 220] on ul "« ‹ 68 69 70 71 72 73 74 › »" at bounding box center [772, 232] width 311 height 25
click at [862, 226] on link "74" at bounding box center [860, 232] width 13 height 13
click at [862, 226] on link "77" at bounding box center [857, 232] width 11 height 13
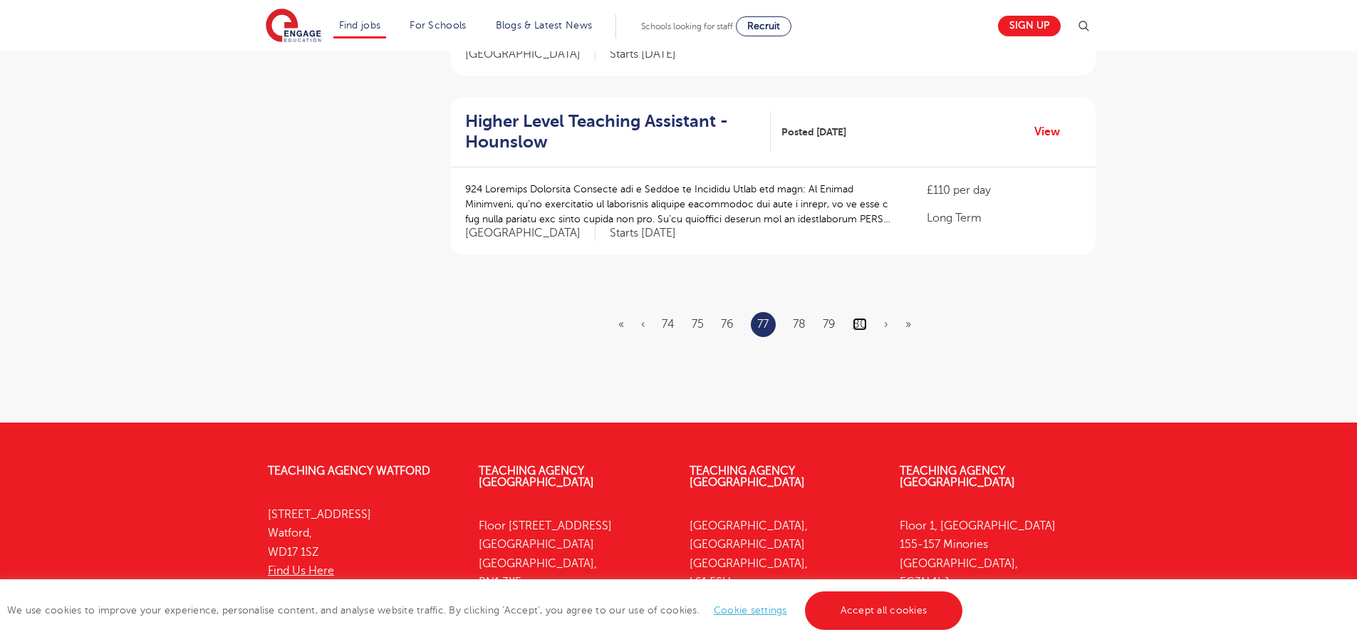
click at [855, 325] on link "80" at bounding box center [859, 324] width 14 height 13
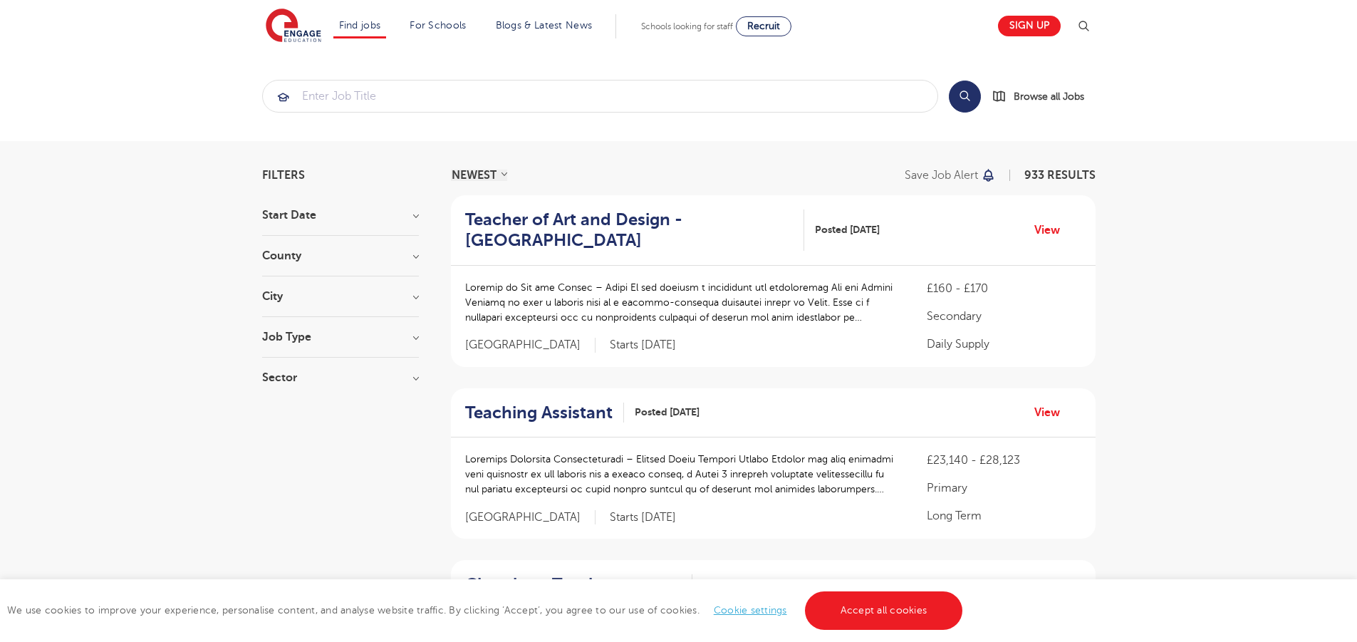
click at [1355, 46] on header "Find jobs All vacancies We have one of the UK's largest database. and with hund…" at bounding box center [678, 25] width 1357 height 51
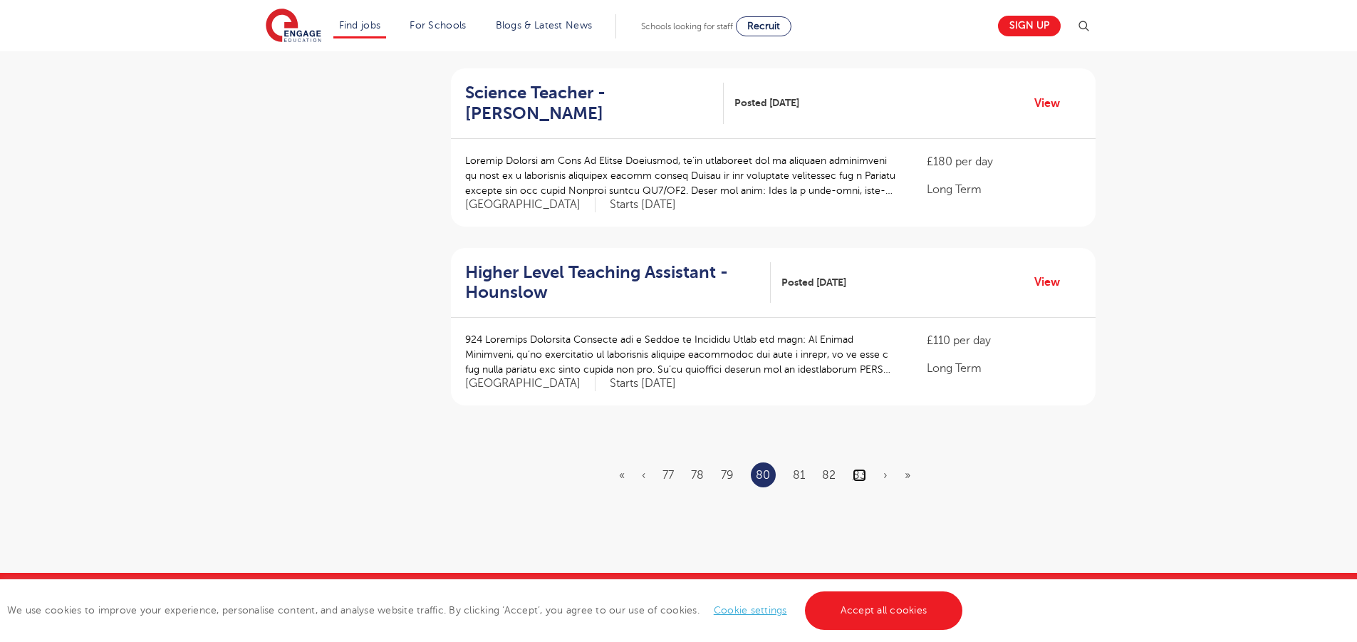
click at [860, 469] on link "83" at bounding box center [859, 475] width 14 height 13
